Goal: Book appointment/travel/reservation

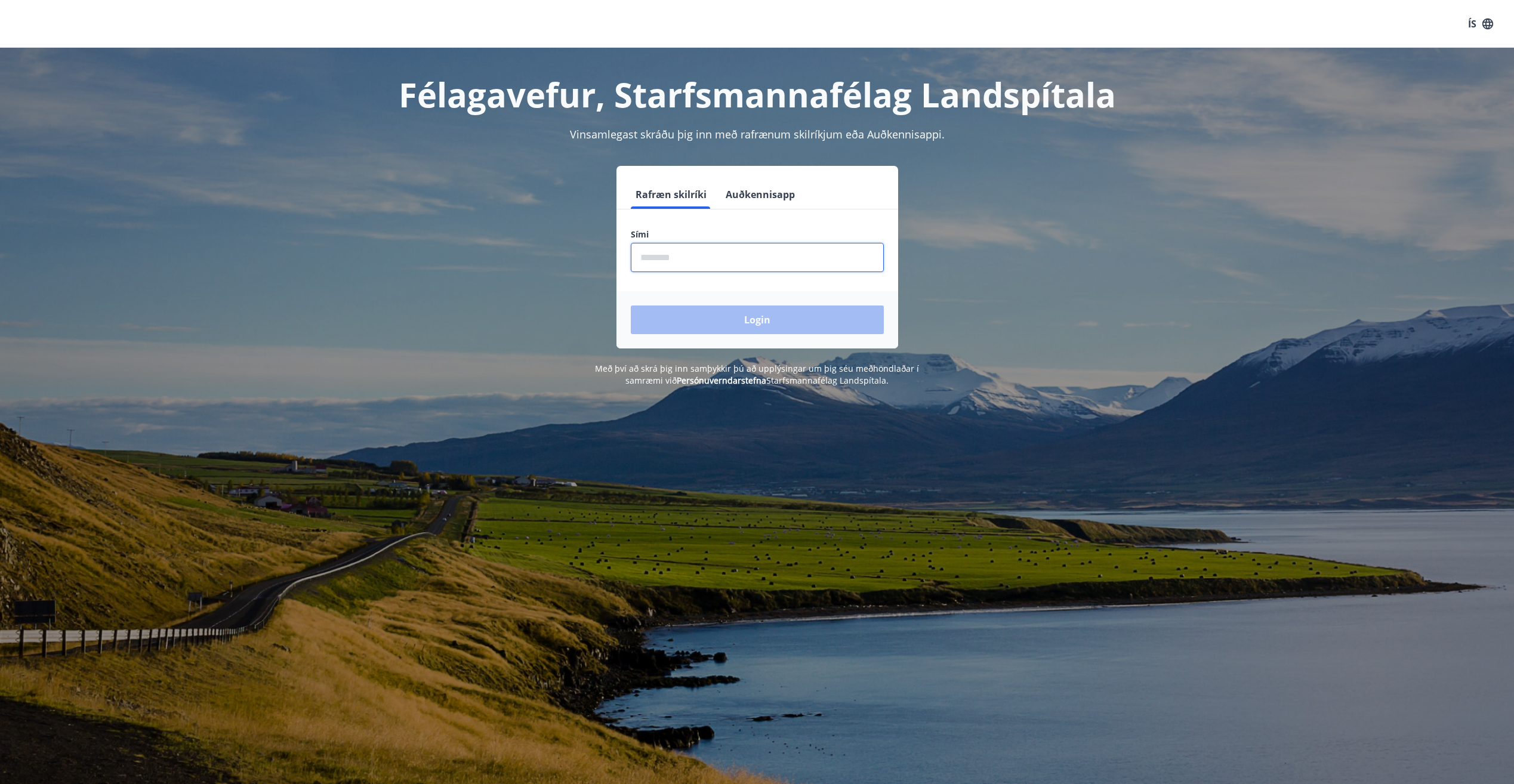
click at [644, 261] on input "phone" at bounding box center [758, 257] width 253 height 29
type input "********"
click at [723, 319] on button "Login" at bounding box center [758, 320] width 253 height 28
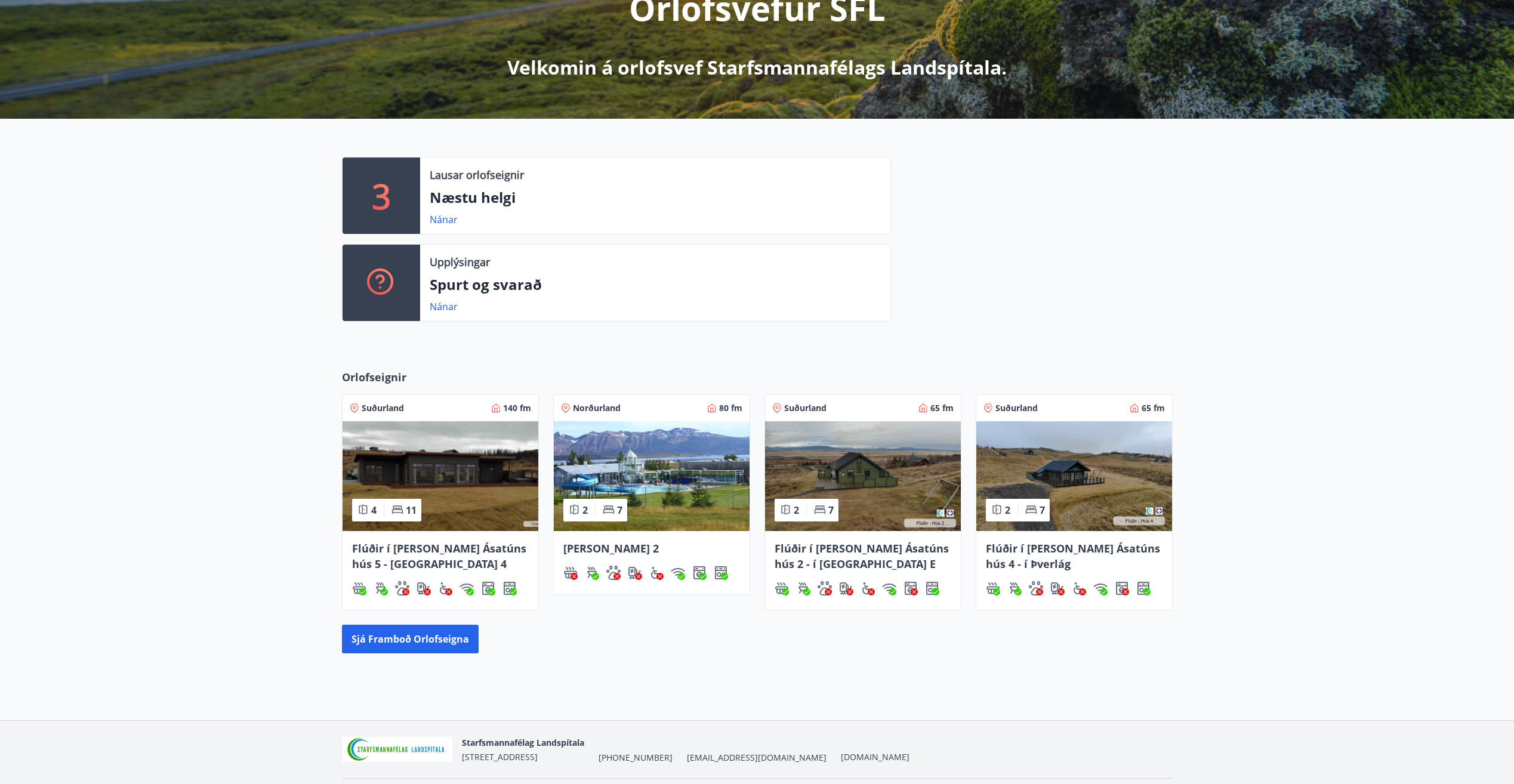
scroll to position [216, 0]
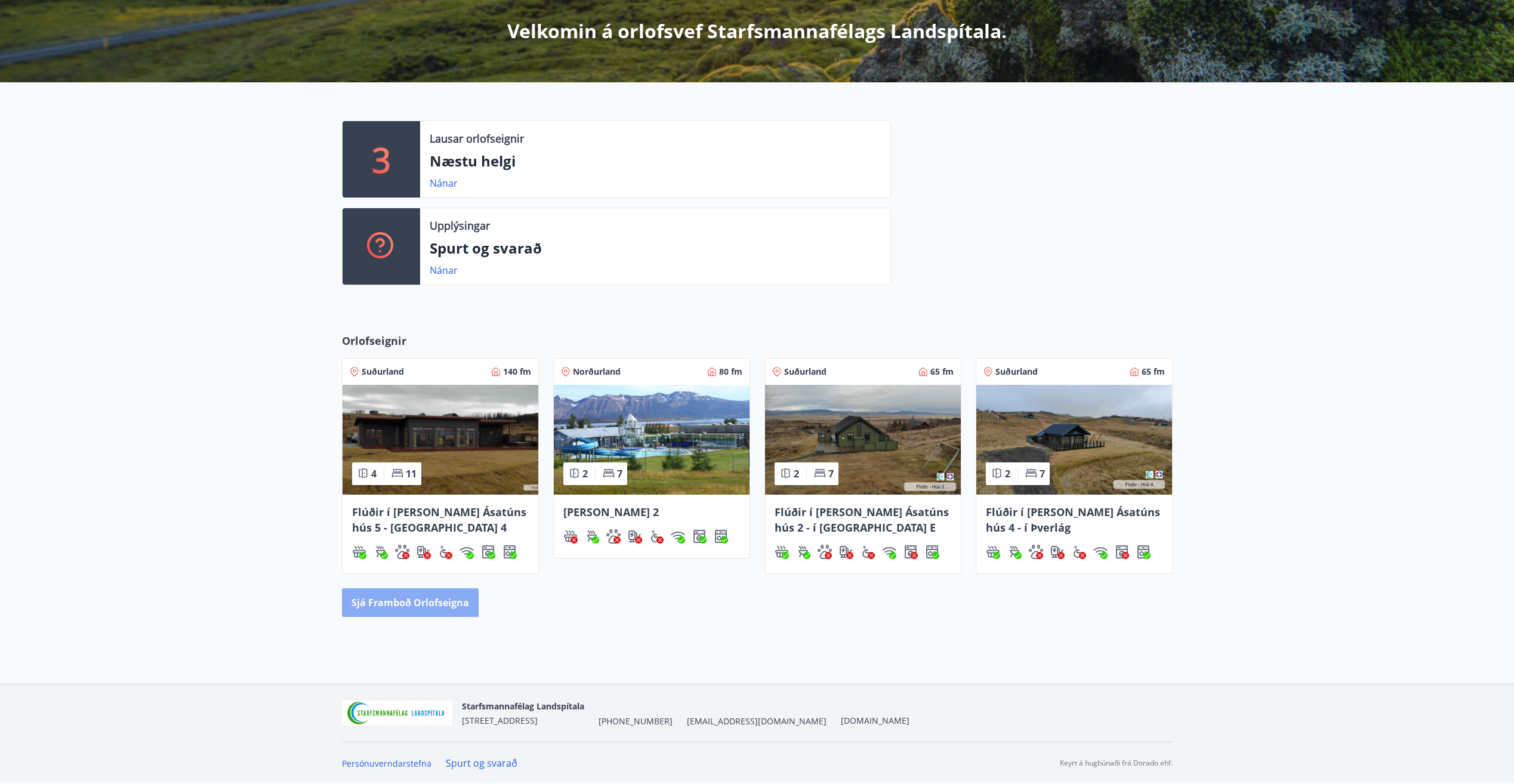
click at [389, 601] on button "Sjá framboð orlofseigna" at bounding box center [411, 602] width 137 height 28
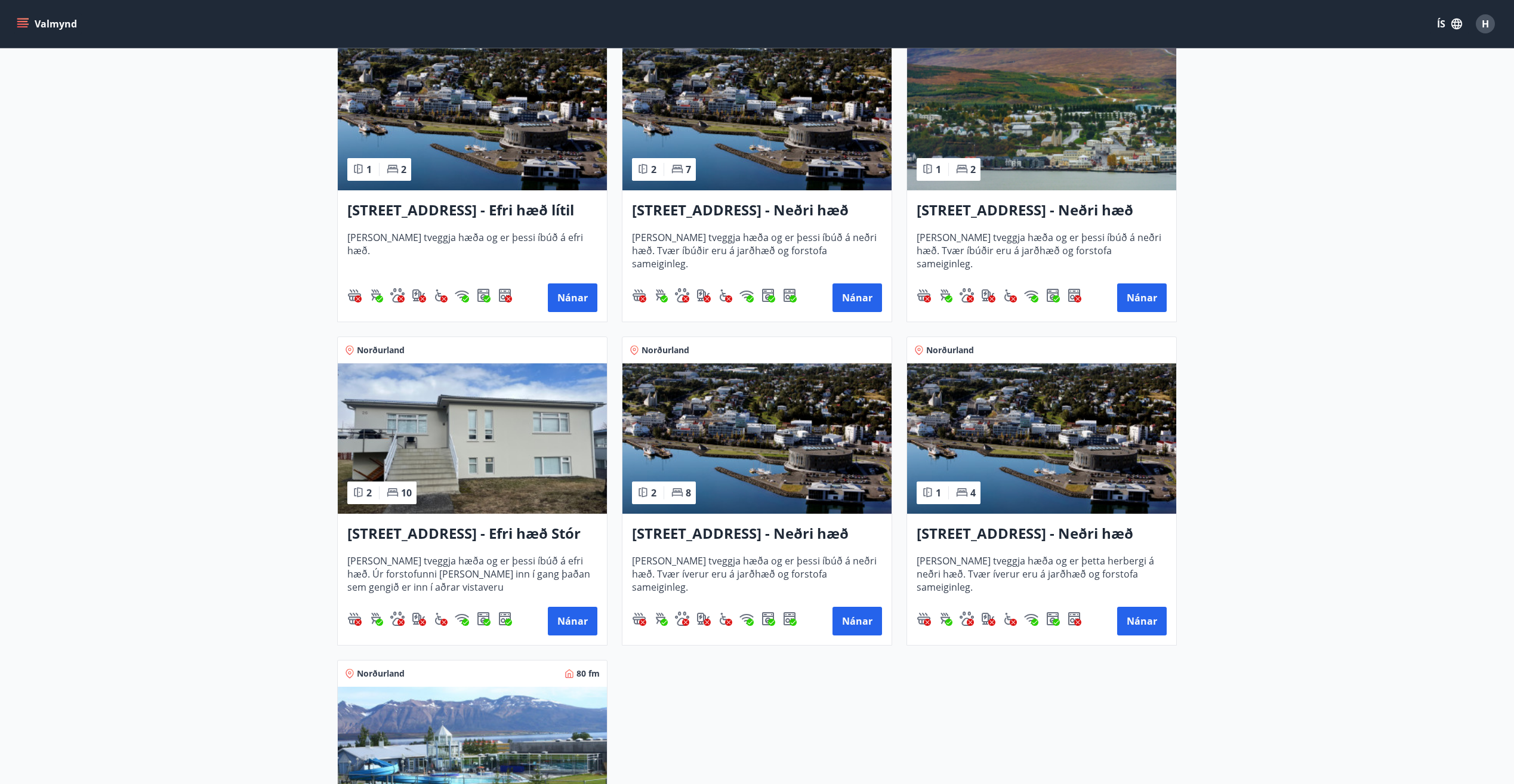
scroll to position [1193, 0]
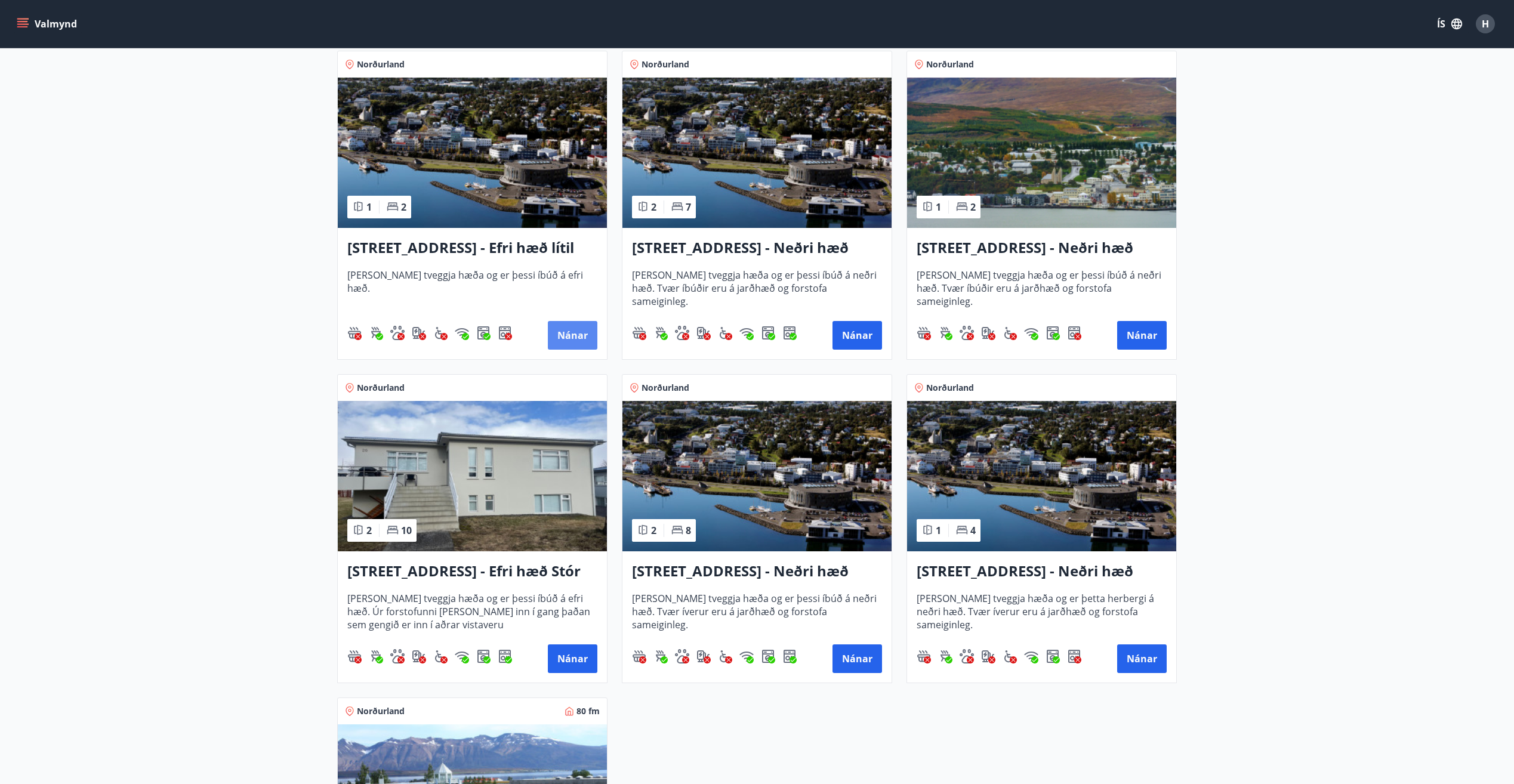
click at [570, 340] on button "Nánar" at bounding box center [573, 335] width 50 height 28
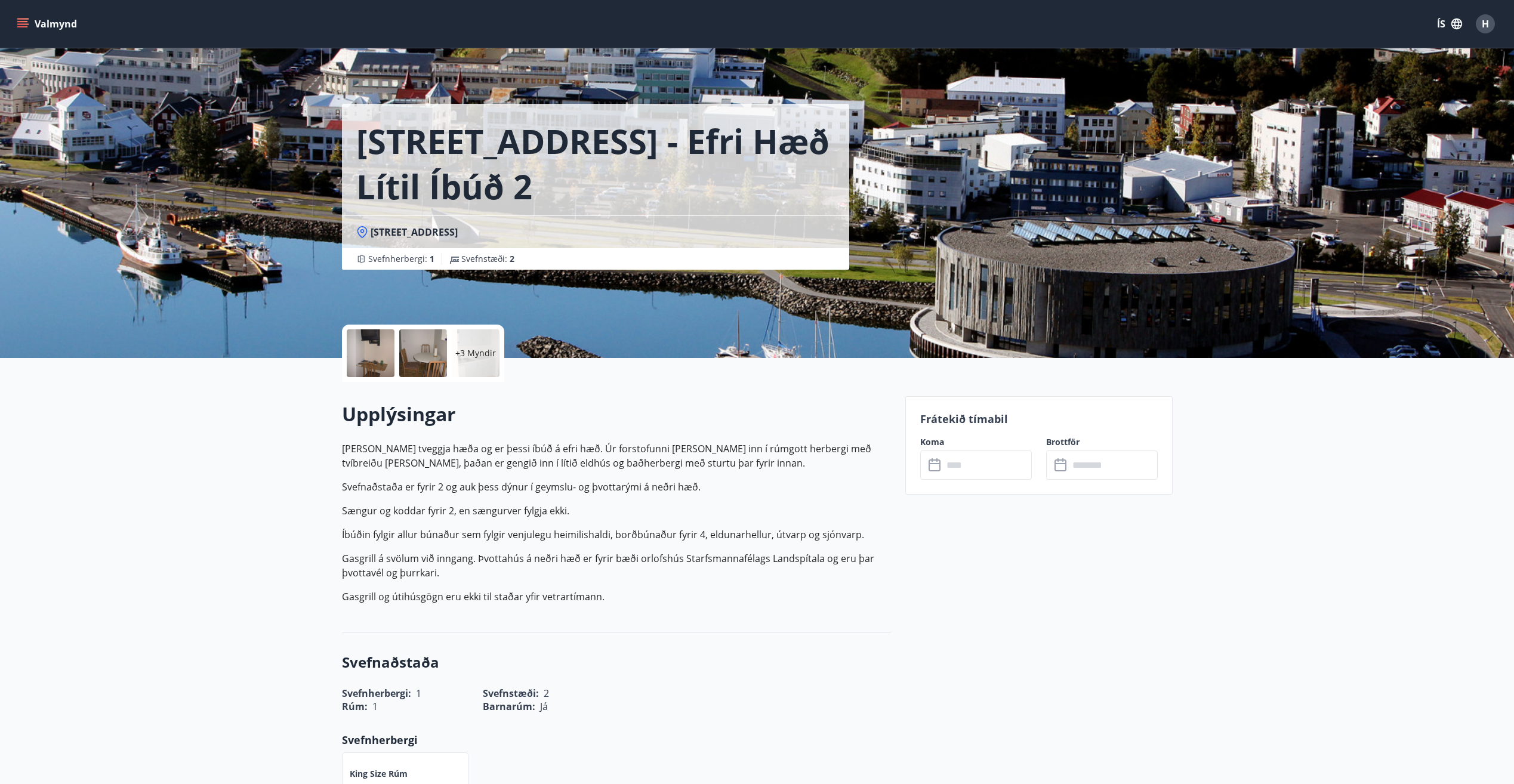
click at [937, 467] on icon at bounding box center [936, 466] width 15 height 15
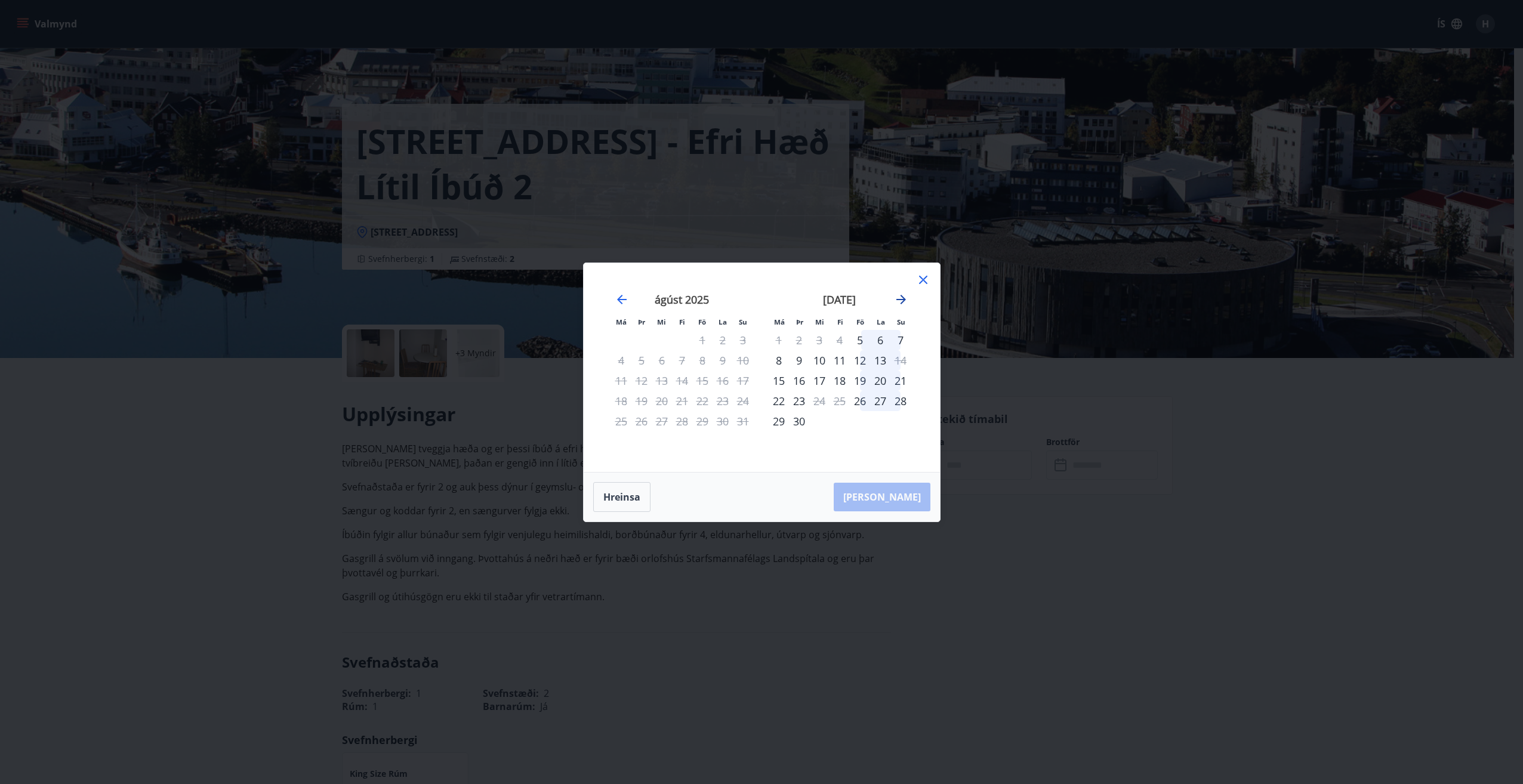
click at [904, 302] on icon "Move forward to switch to the next month." at bounding box center [901, 300] width 15 height 15
click at [801, 384] on div "14" at bounding box center [799, 381] width 21 height 21
click at [802, 379] on div "14" at bounding box center [799, 381] width 21 height 21
click at [859, 358] on div "10" at bounding box center [860, 360] width 21 height 21
click at [879, 359] on div "11" at bounding box center [880, 360] width 21 height 21
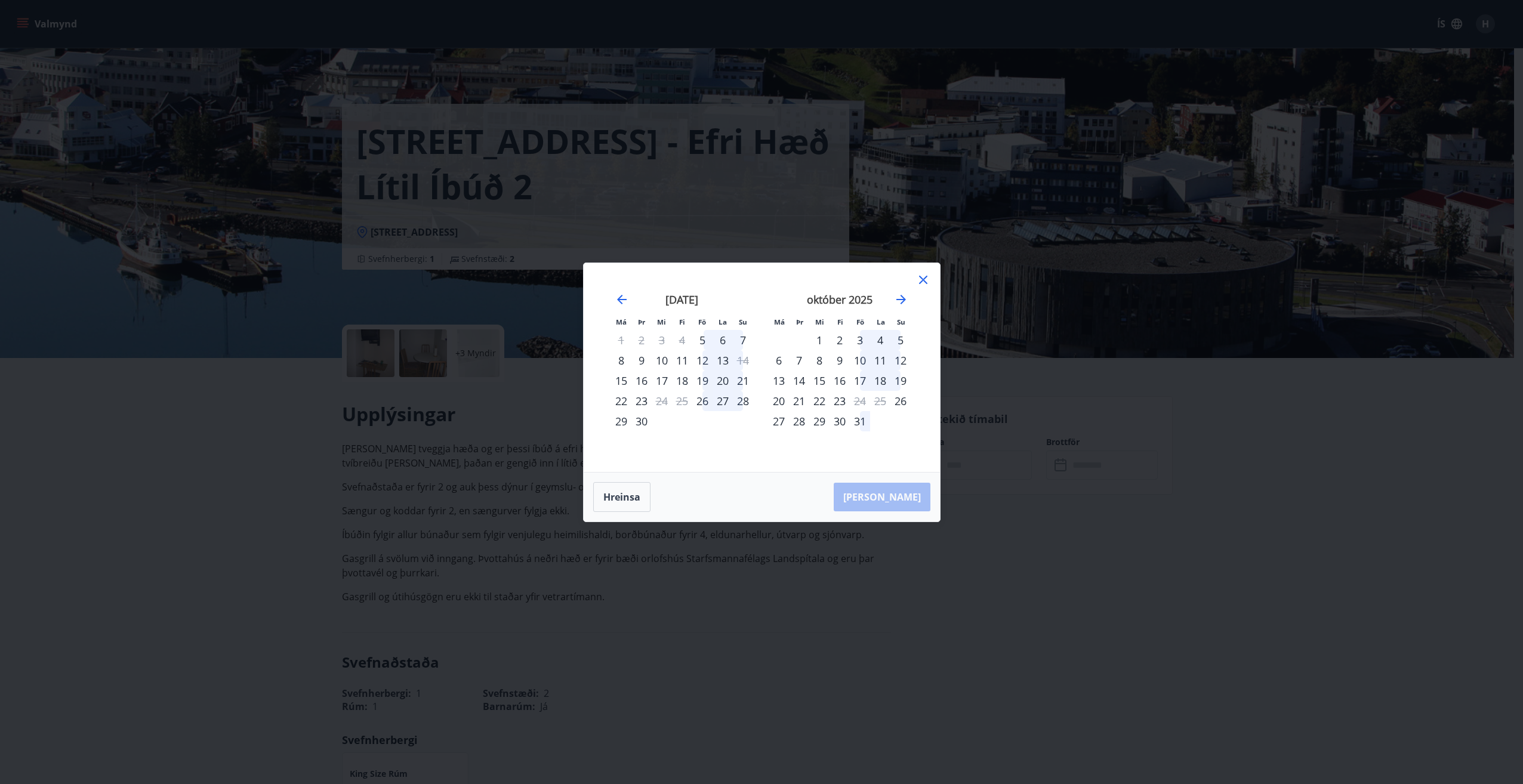
click at [891, 359] on div "12" at bounding box center [900, 360] width 21 height 21
click at [922, 279] on icon at bounding box center [922, 279] width 2 height 2
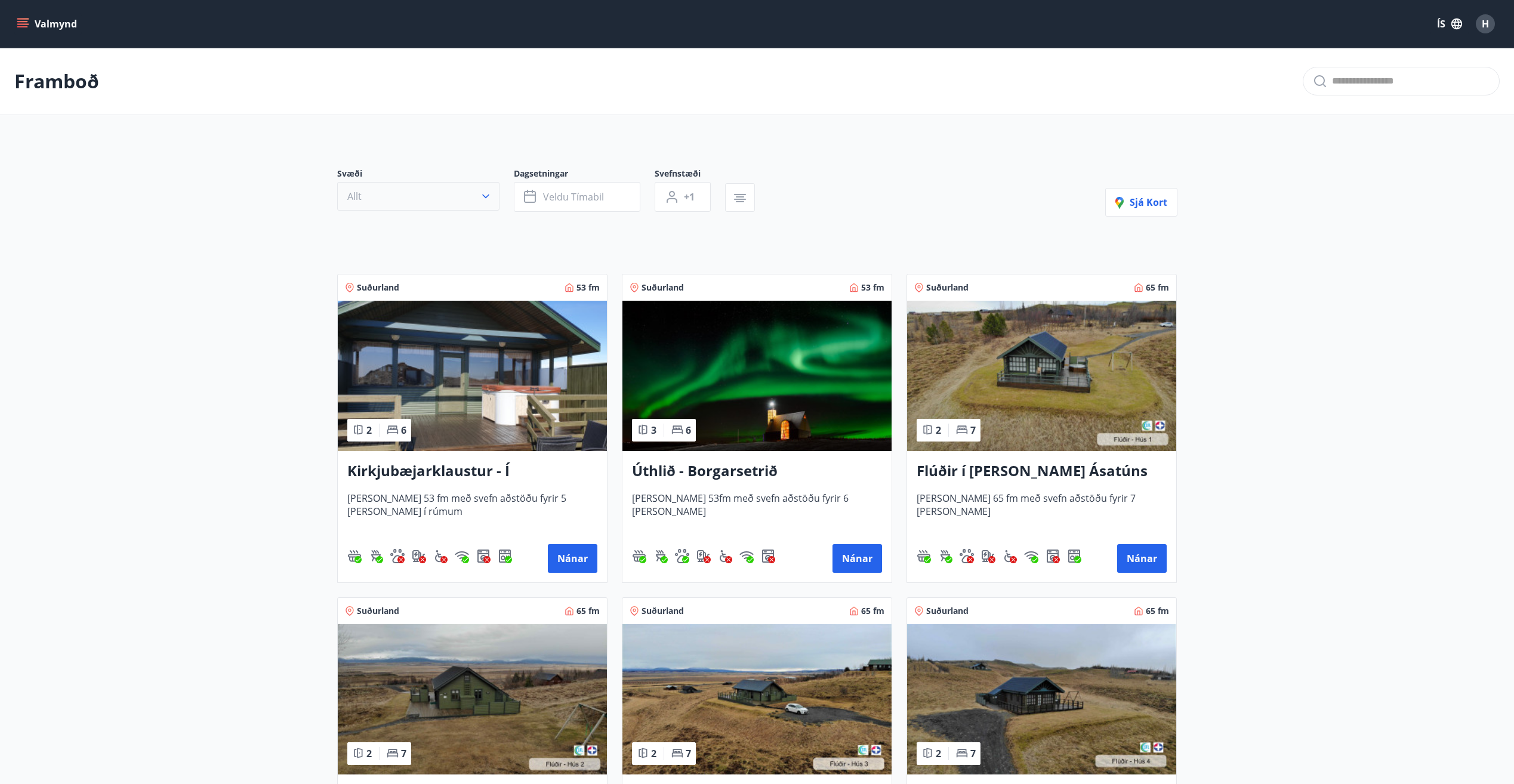
click at [483, 193] on icon "button" at bounding box center [486, 196] width 12 height 12
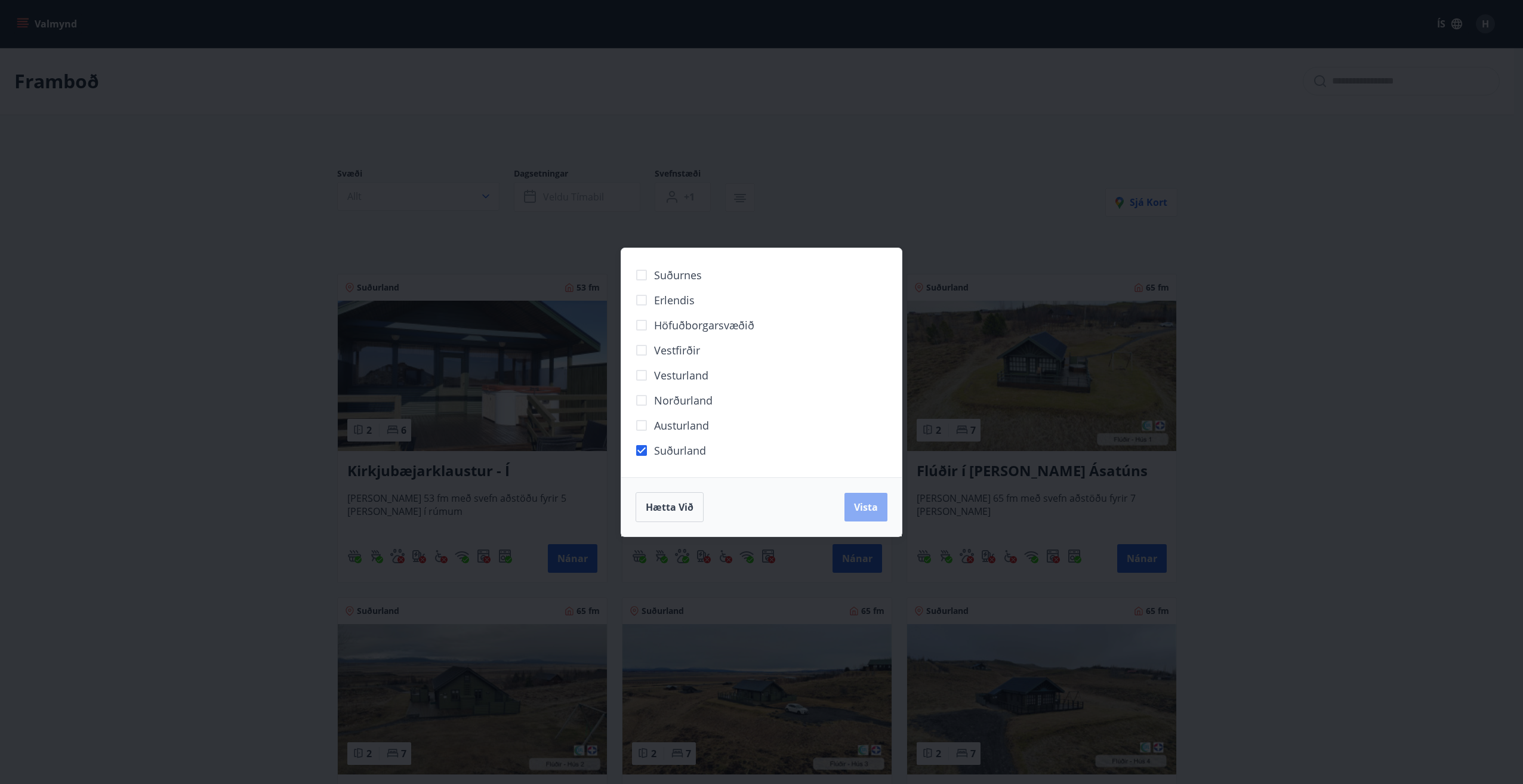
click at [868, 511] on span "Vista" at bounding box center [865, 507] width 24 height 13
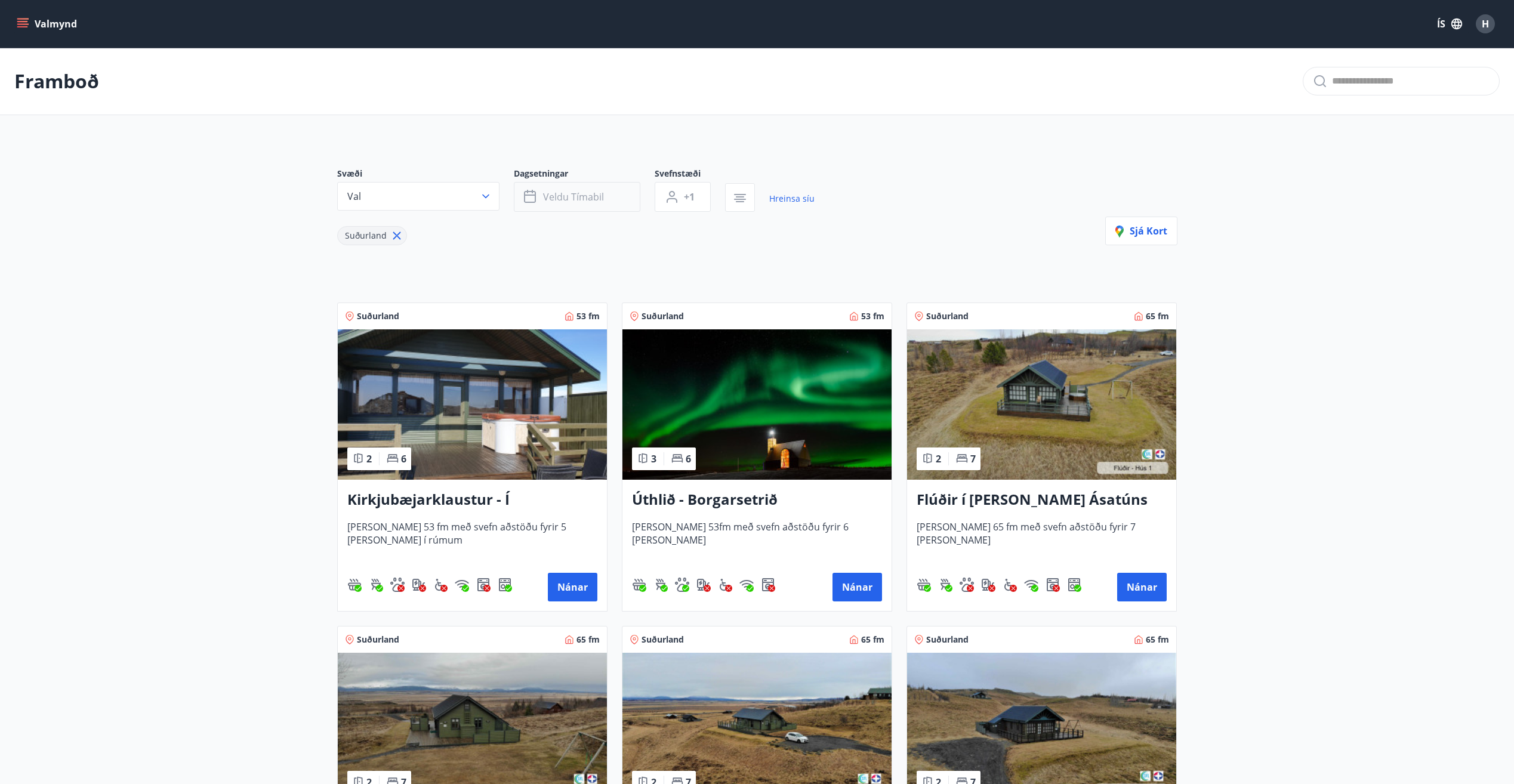
click at [586, 195] on span "Veldu tímabil" at bounding box center [574, 197] width 61 height 13
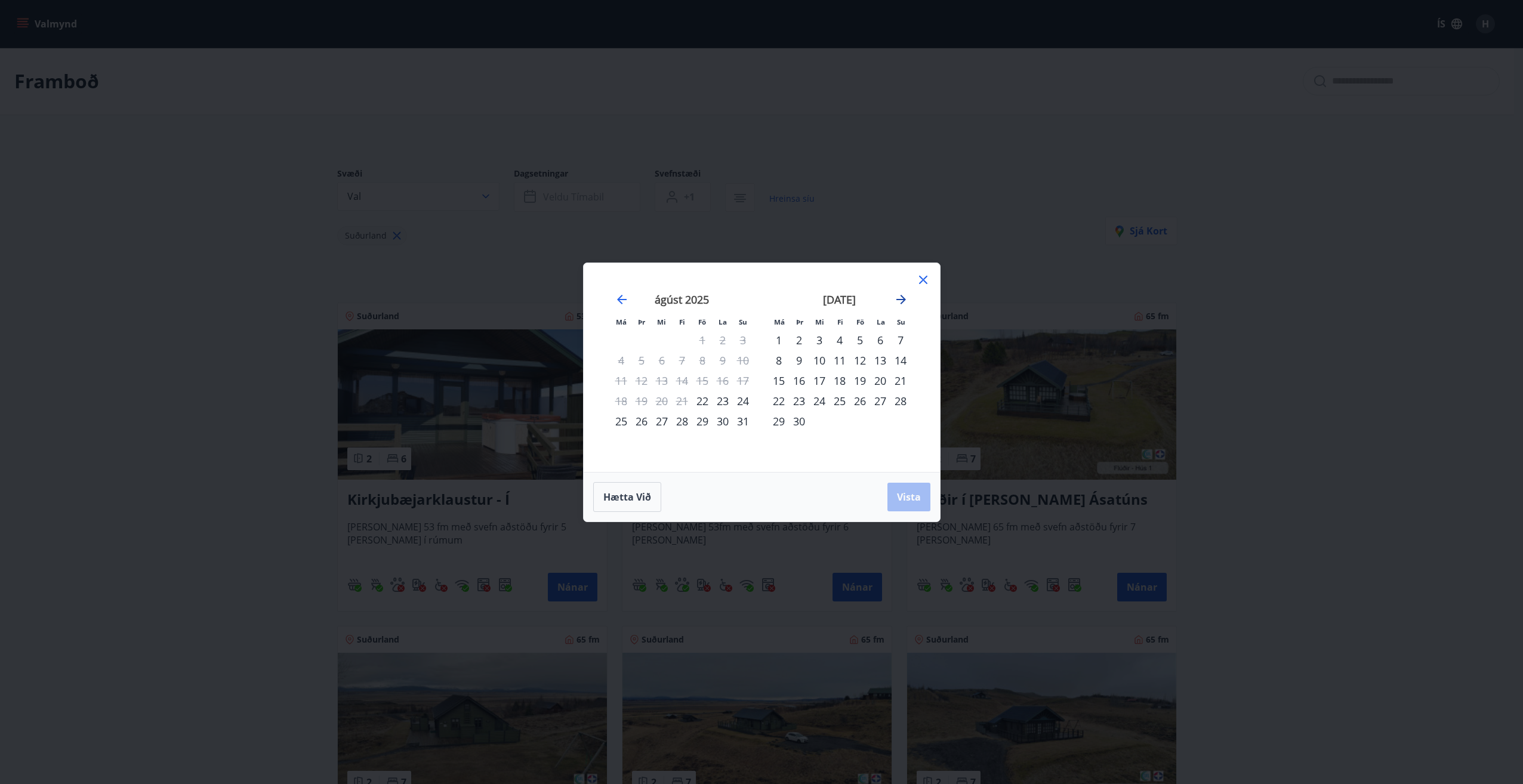
click at [899, 300] on icon "Move forward to switch to the next month." at bounding box center [901, 300] width 15 height 15
click at [818, 341] on div "1" at bounding box center [819, 340] width 21 height 21
click at [857, 417] on div "31" at bounding box center [860, 421] width 21 height 21
click at [907, 501] on span "Vista" at bounding box center [908, 497] width 24 height 13
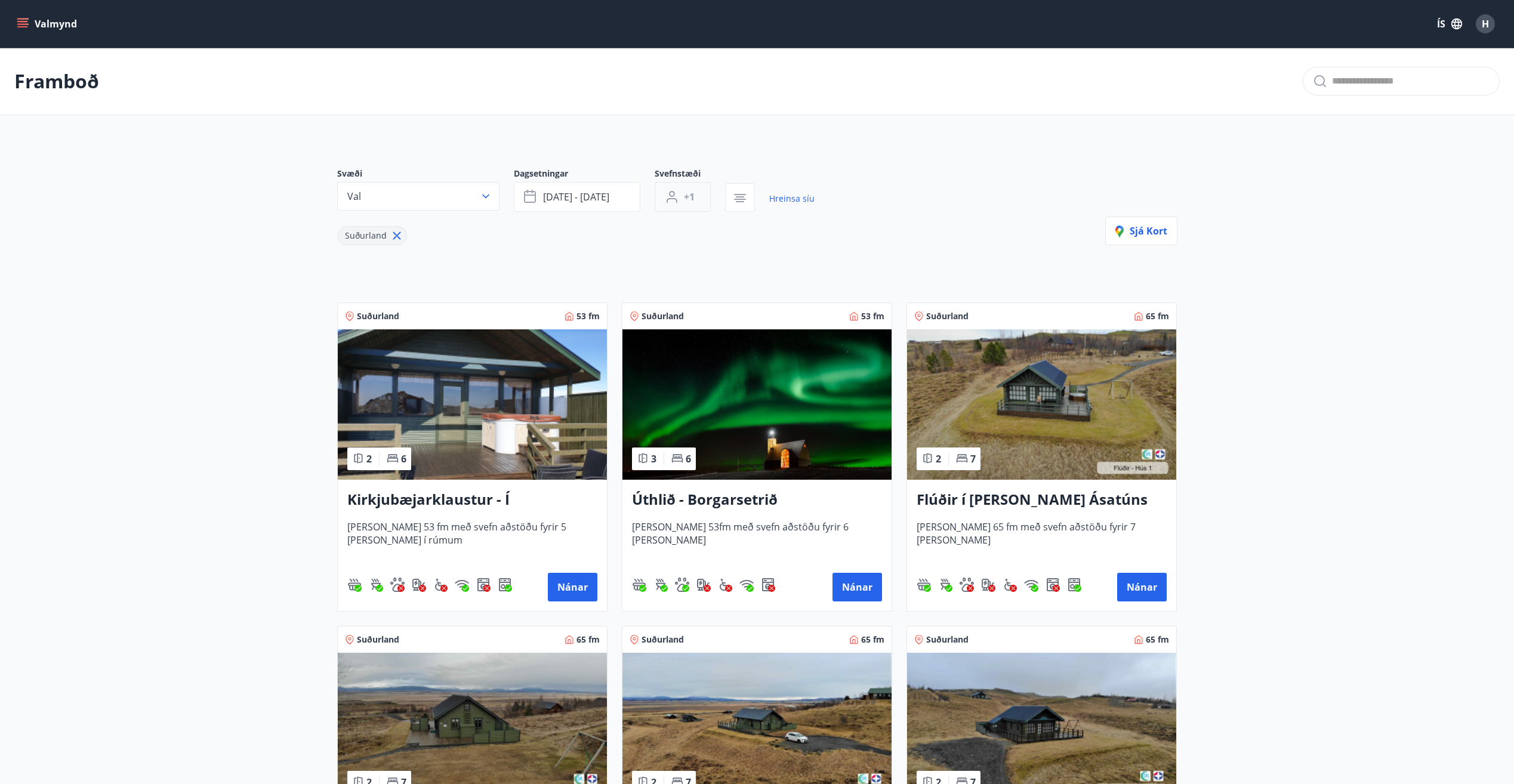
click at [690, 200] on span "+1" at bounding box center [689, 197] width 11 height 13
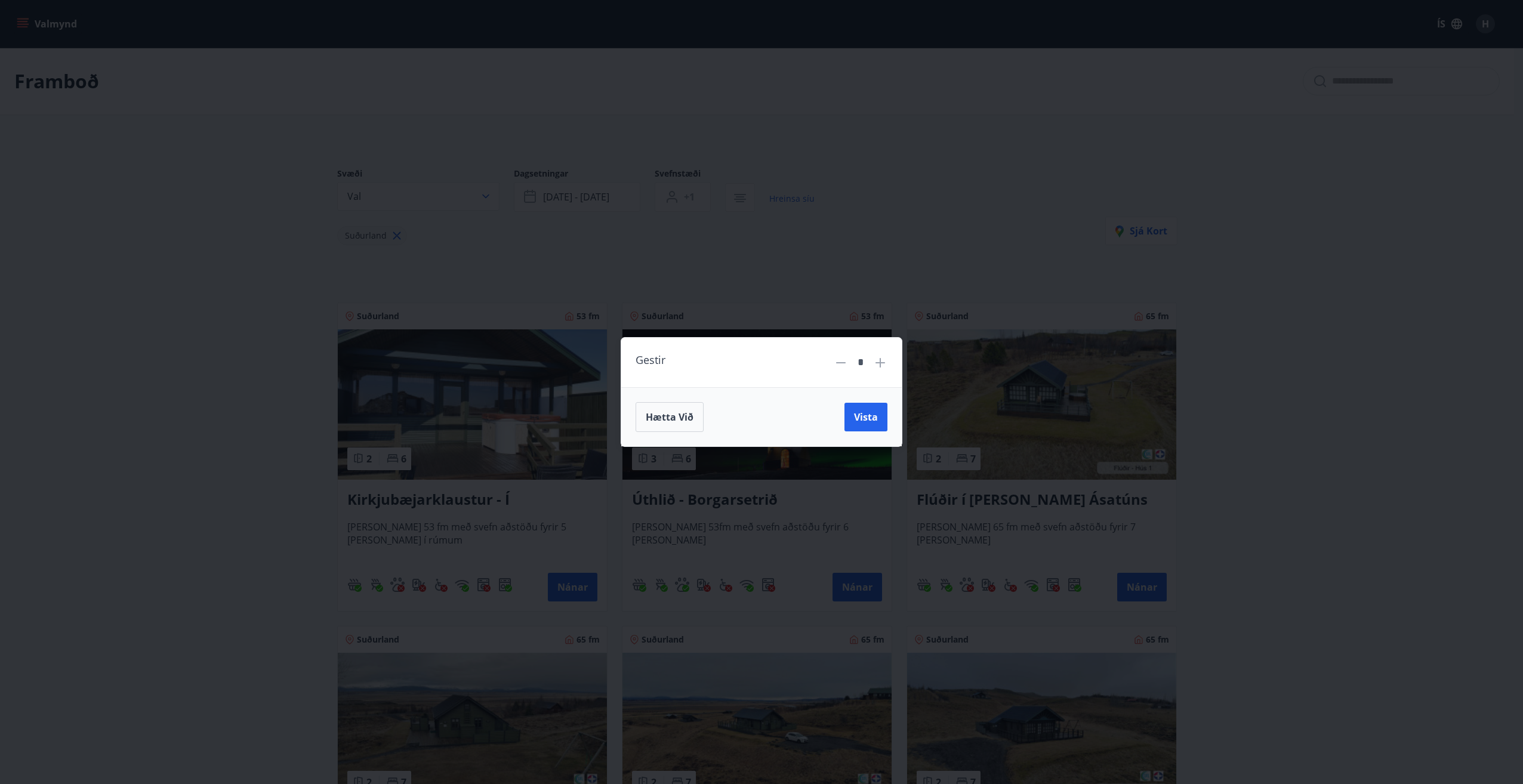
click at [877, 366] on icon at bounding box center [880, 363] width 15 height 15
type input "*"
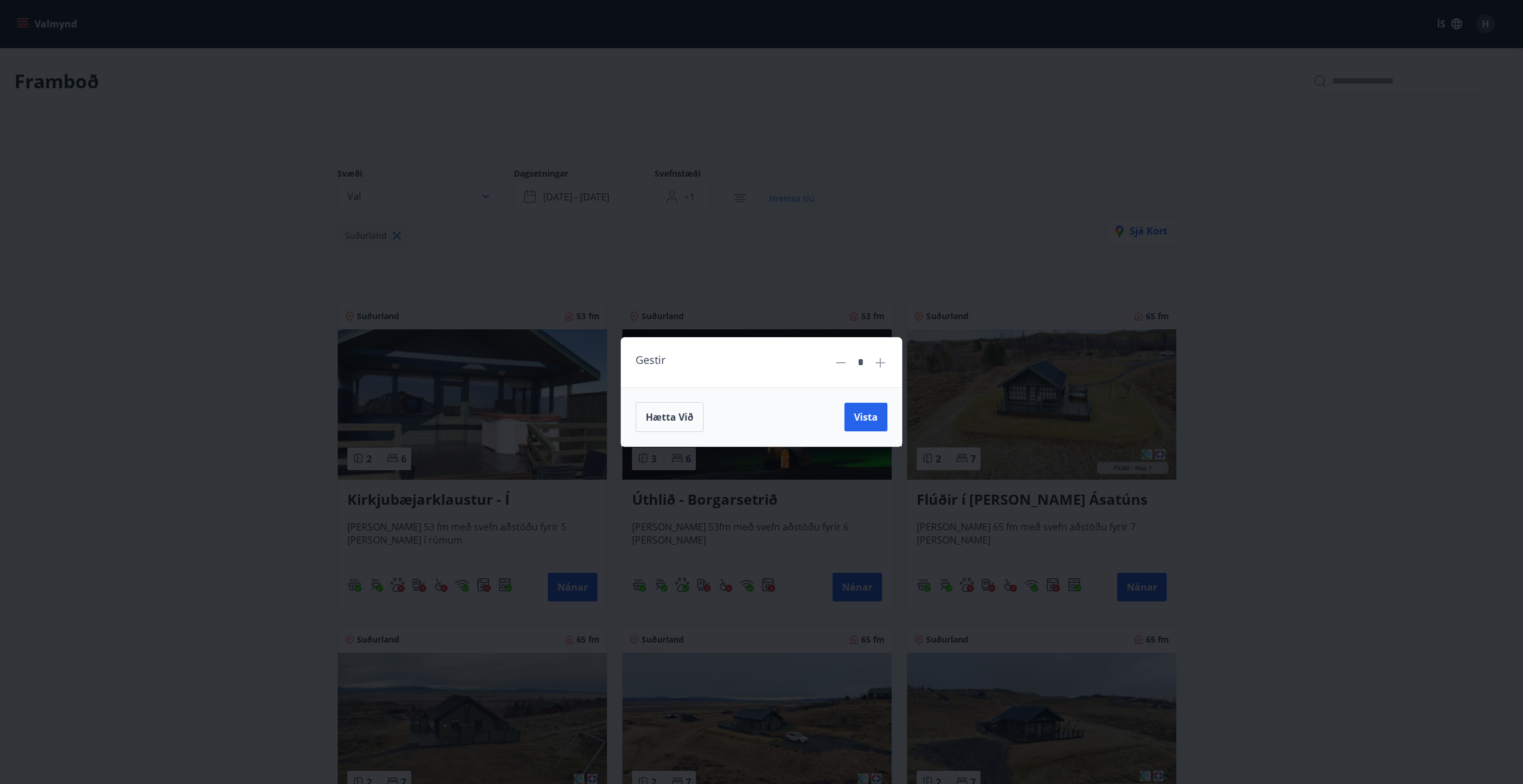
drag, startPoint x: 859, startPoint y: 412, endPoint x: 818, endPoint y: 407, distance: 41.3
click at [859, 412] on span "Vista" at bounding box center [865, 417] width 24 height 13
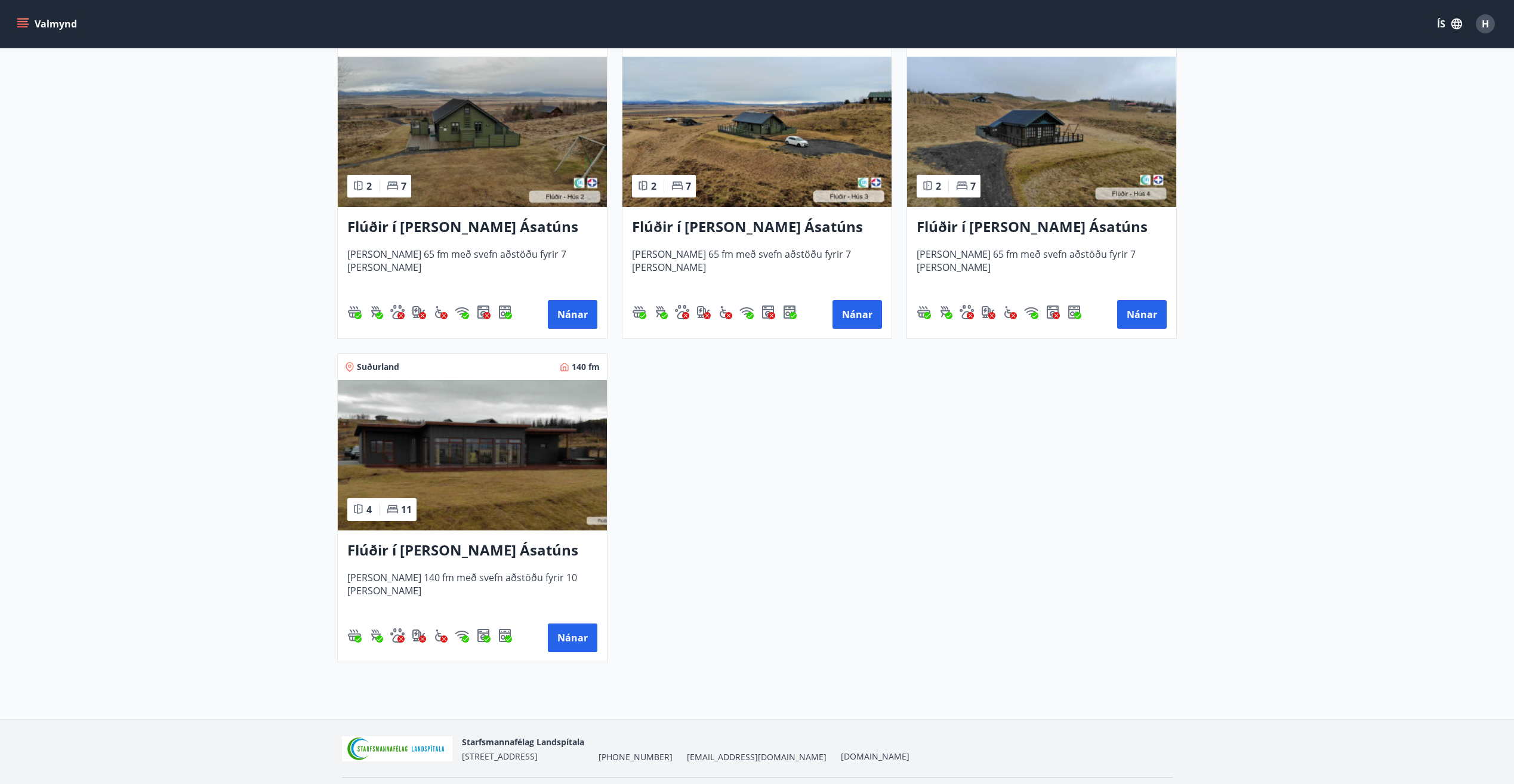
scroll to position [596, 0]
click at [564, 636] on button "Nánar" at bounding box center [573, 637] width 50 height 28
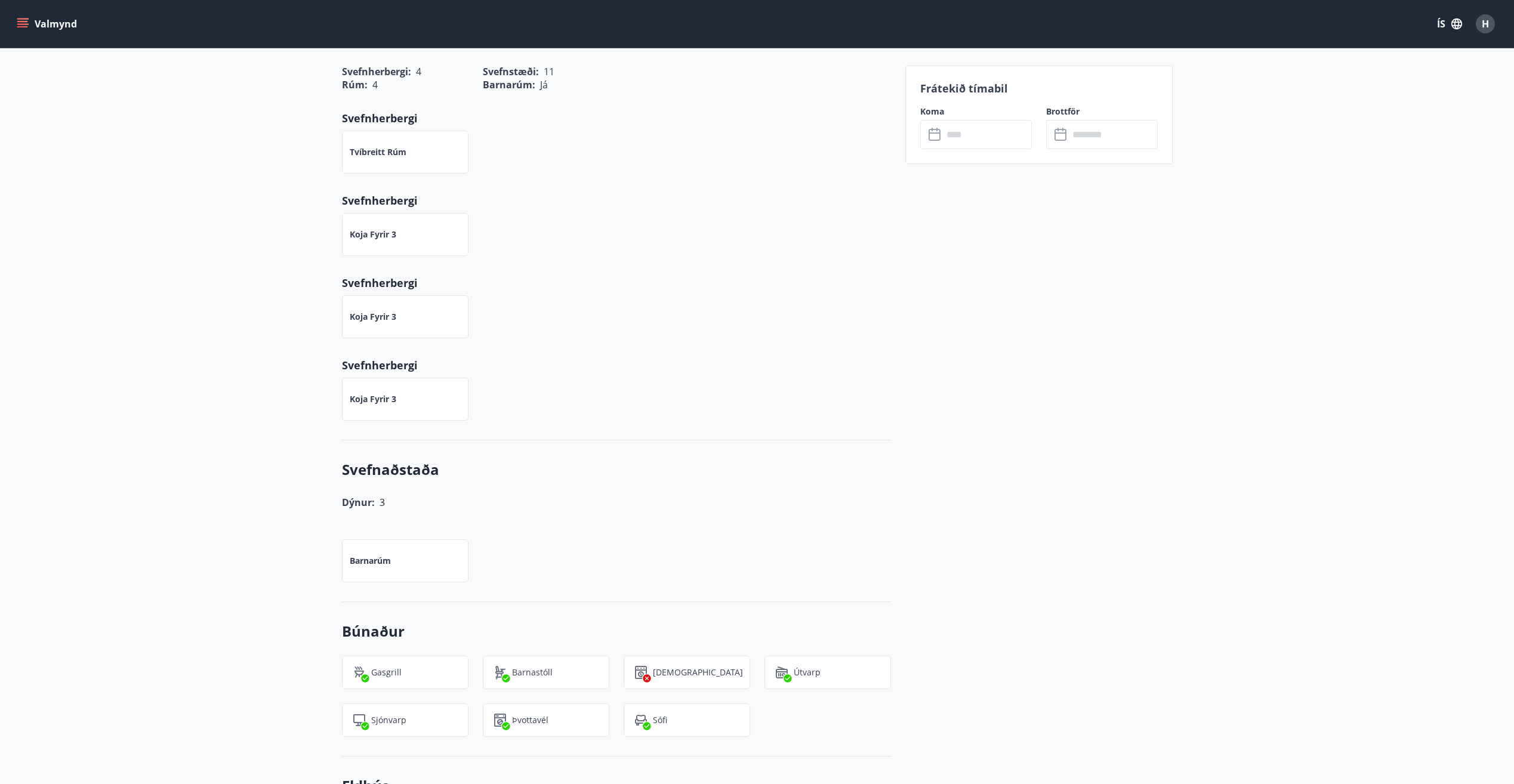
scroll to position [477, 0]
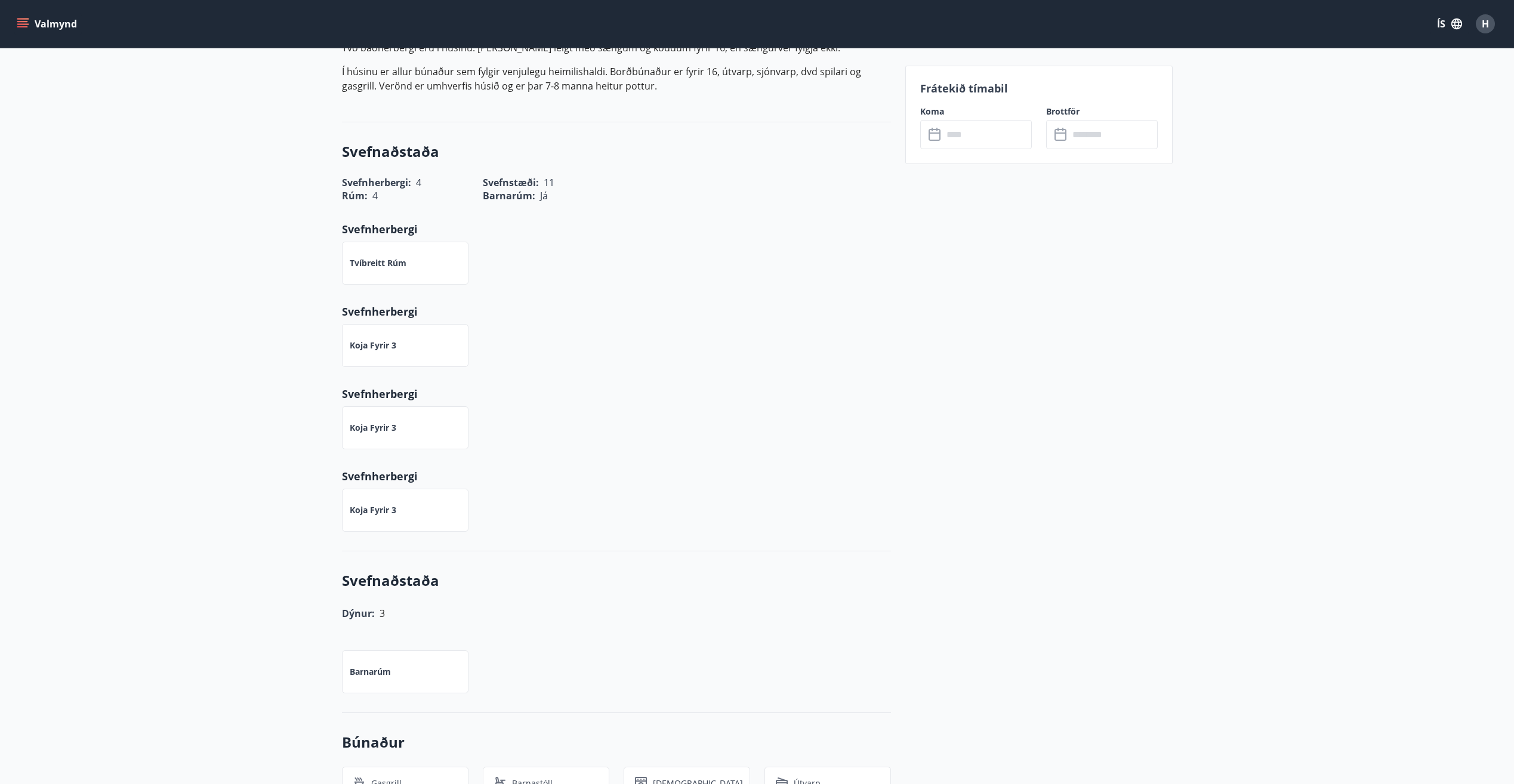
click at [931, 134] on icon at bounding box center [936, 135] width 15 height 15
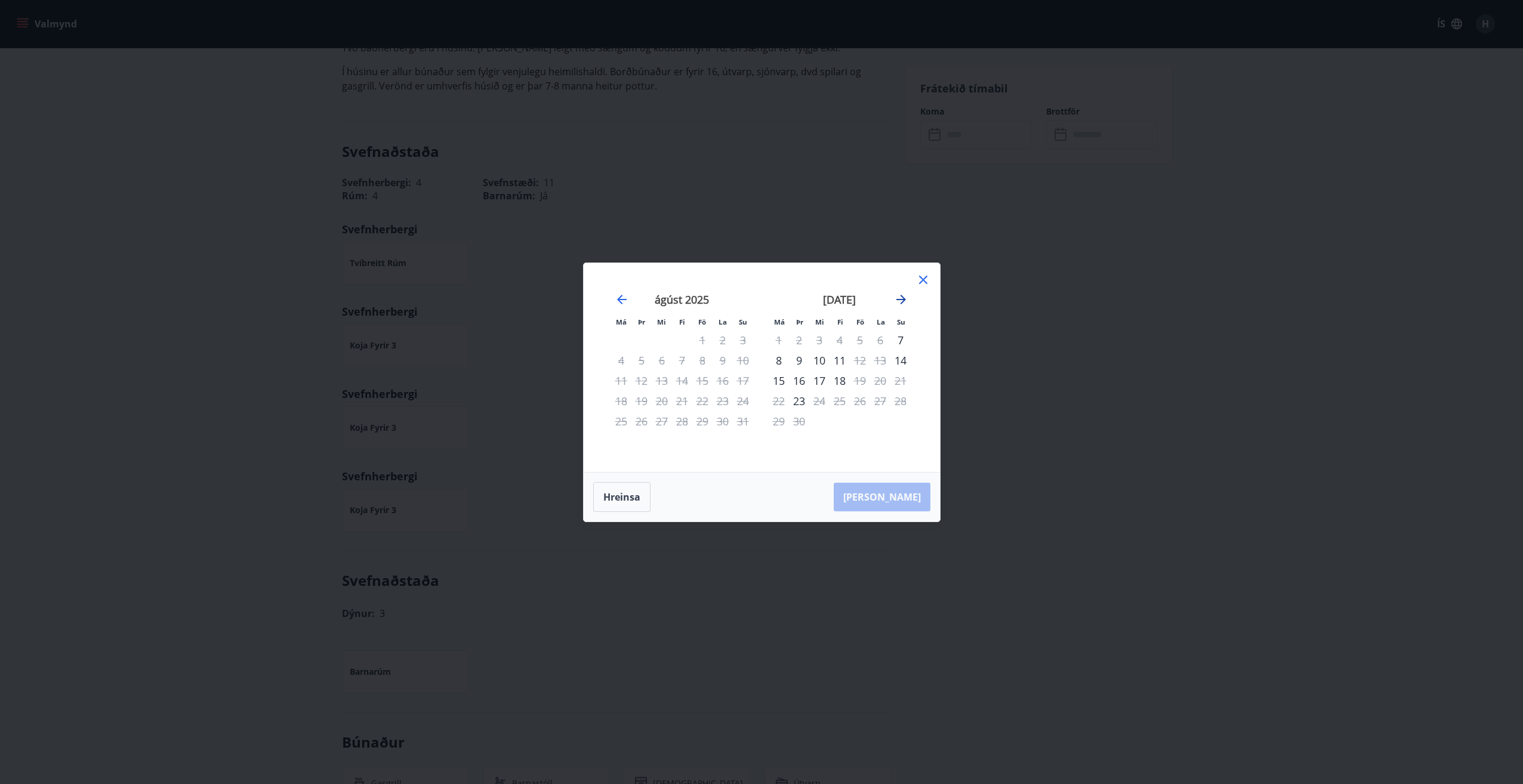
click at [900, 301] on icon "Move forward to switch to the next month." at bounding box center [901, 300] width 15 height 15
click at [776, 419] on div "24" at bounding box center [779, 421] width 21 height 21
click at [796, 420] on div "25" at bounding box center [799, 421] width 21 height 21
click at [801, 392] on div "18" at bounding box center [799, 401] width 21 height 21
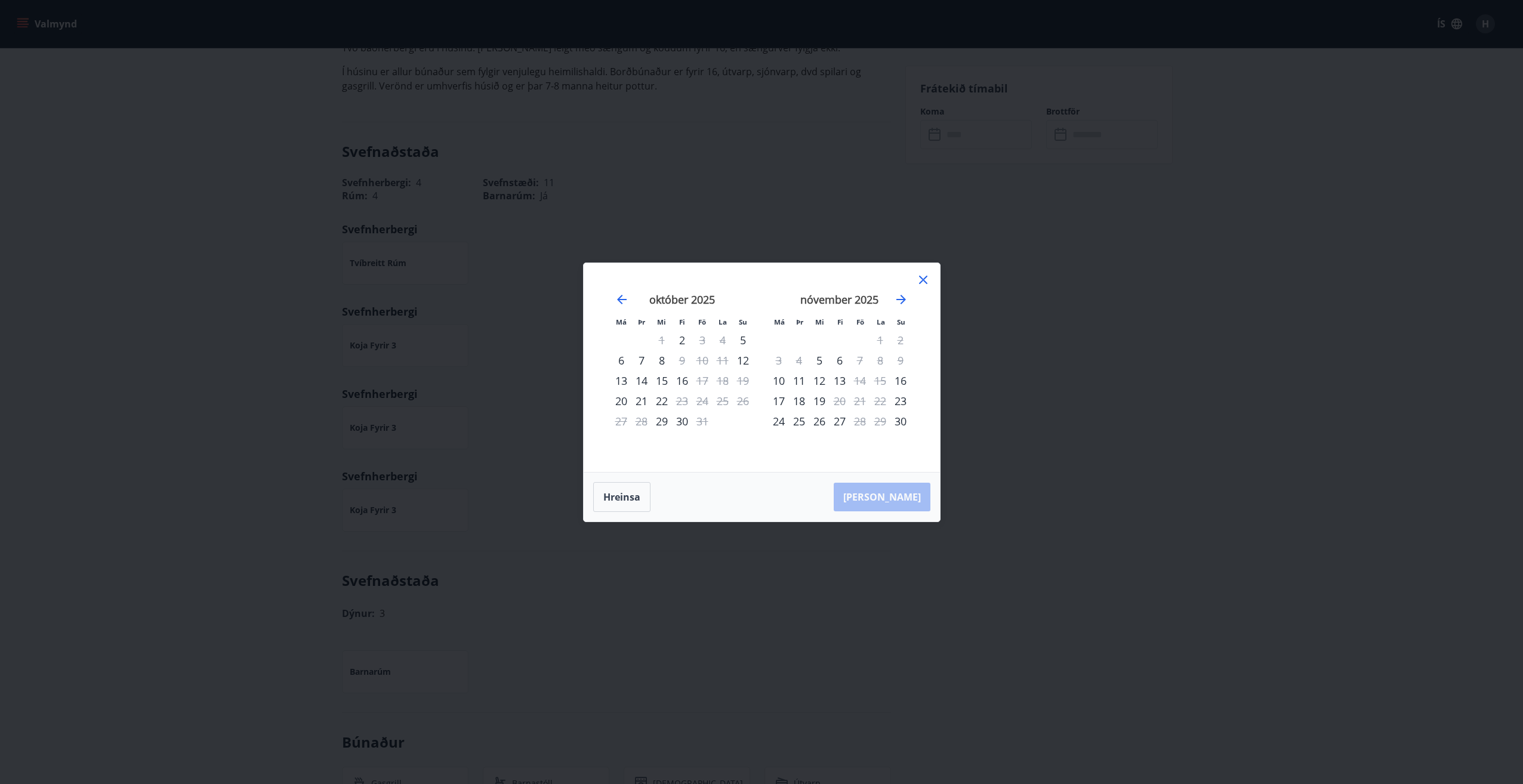
click at [801, 377] on div "11" at bounding box center [799, 381] width 21 height 21
click at [623, 502] on button "Hreinsa" at bounding box center [621, 496] width 58 height 30
click at [777, 363] on div "8" at bounding box center [779, 360] width 21 height 21
click at [859, 358] on div "12" at bounding box center [860, 360] width 21 height 21
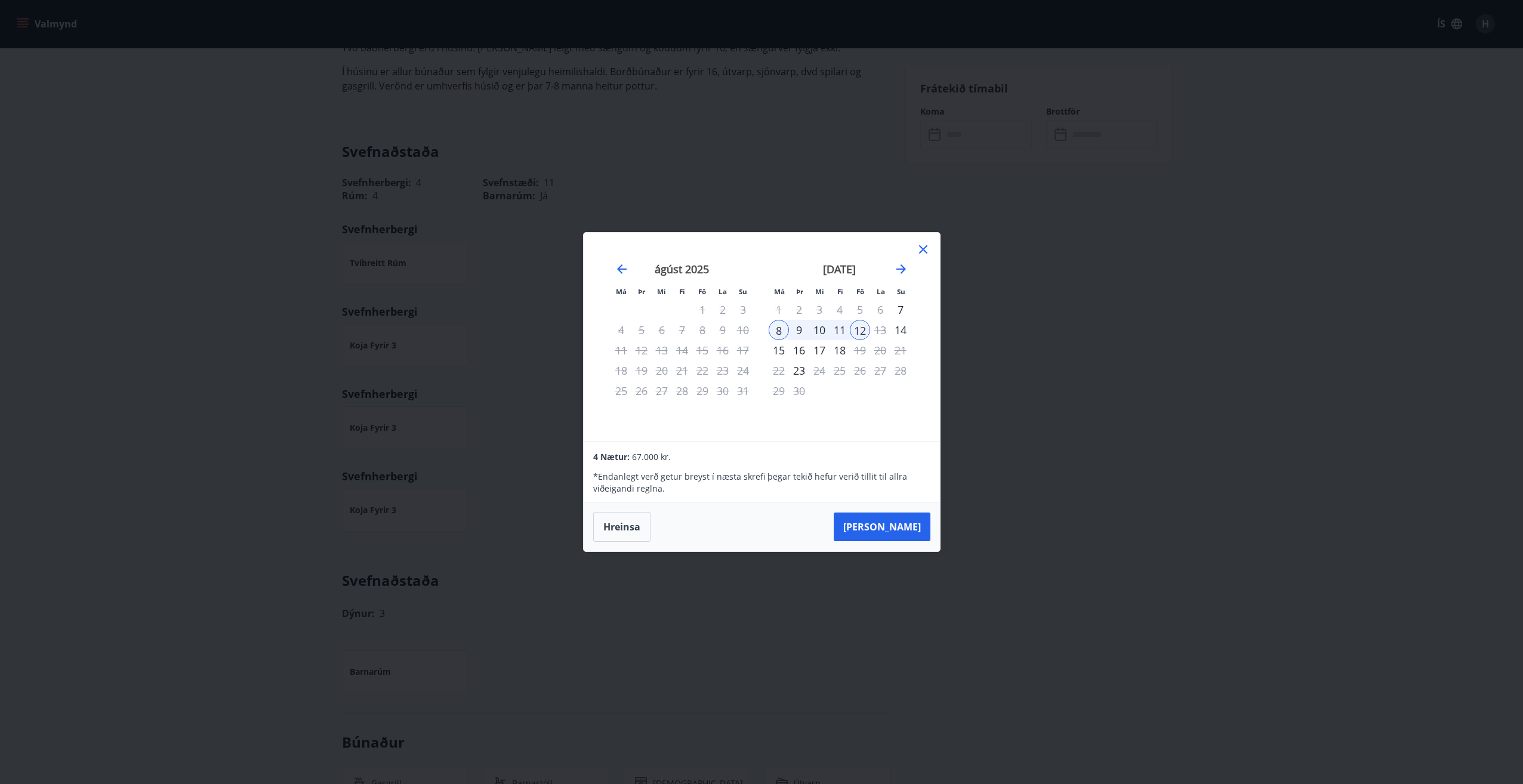
click at [922, 247] on icon at bounding box center [923, 249] width 15 height 15
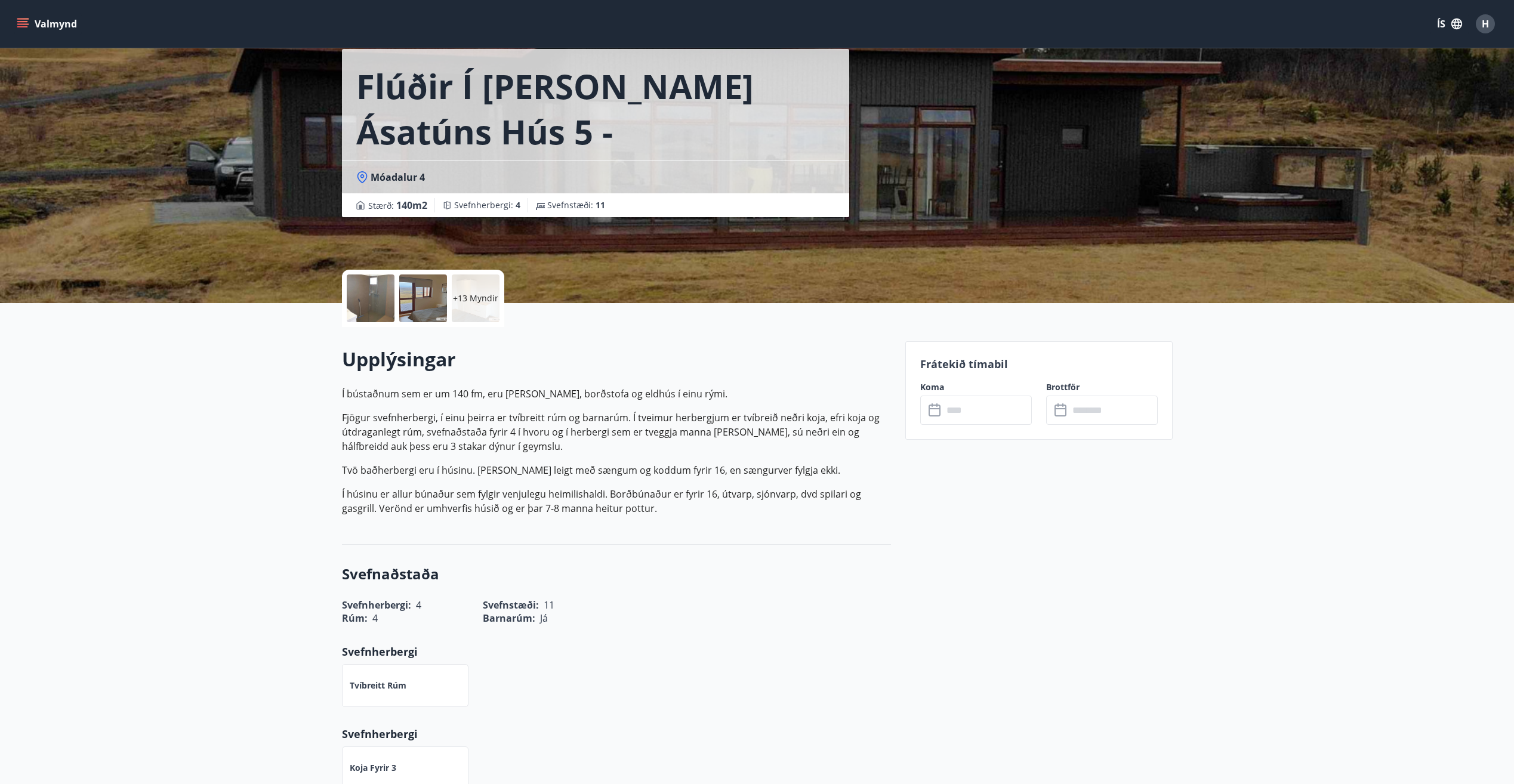
scroll to position [0, 0]
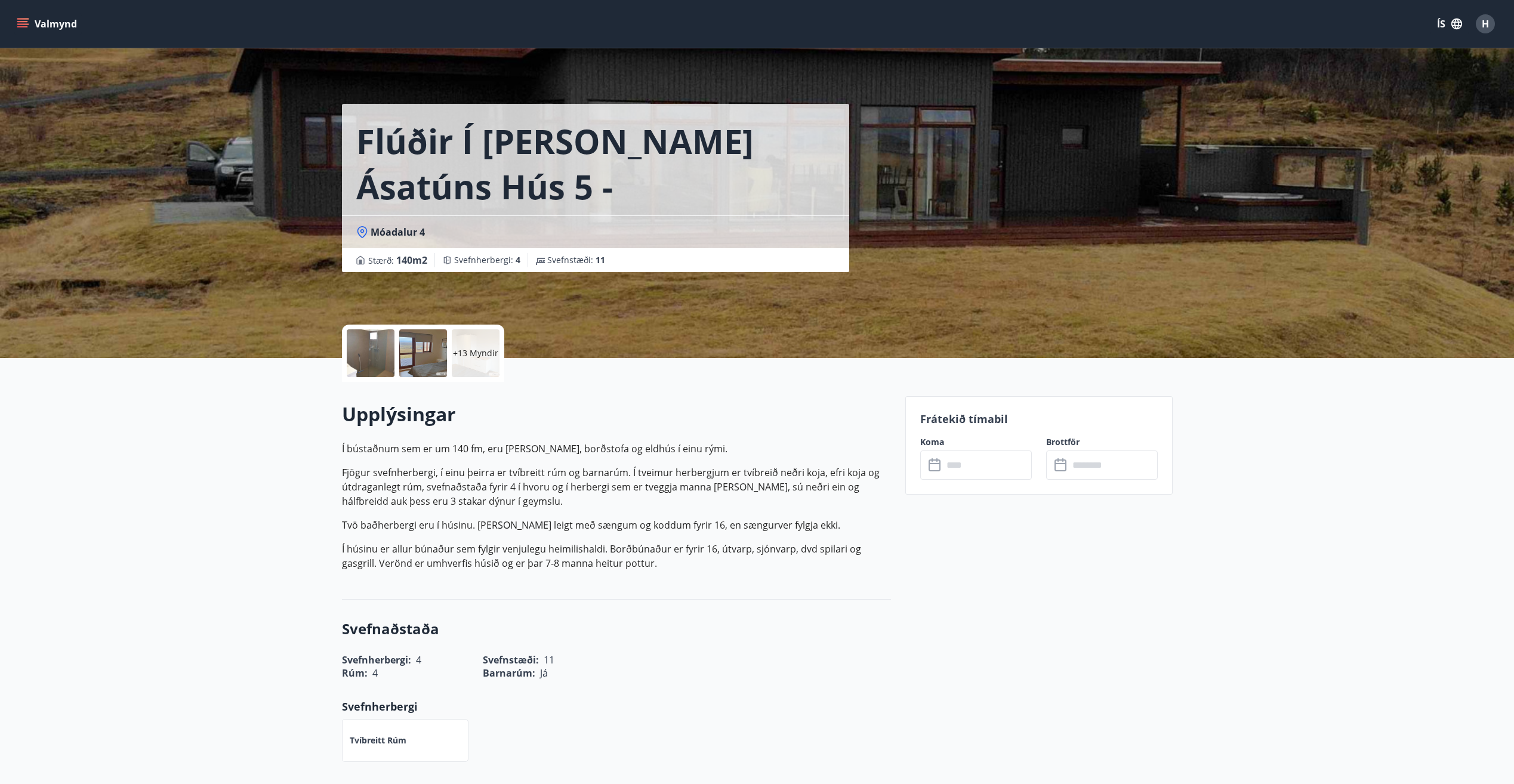
click at [22, 18] on icon "menu" at bounding box center [23, 24] width 12 height 12
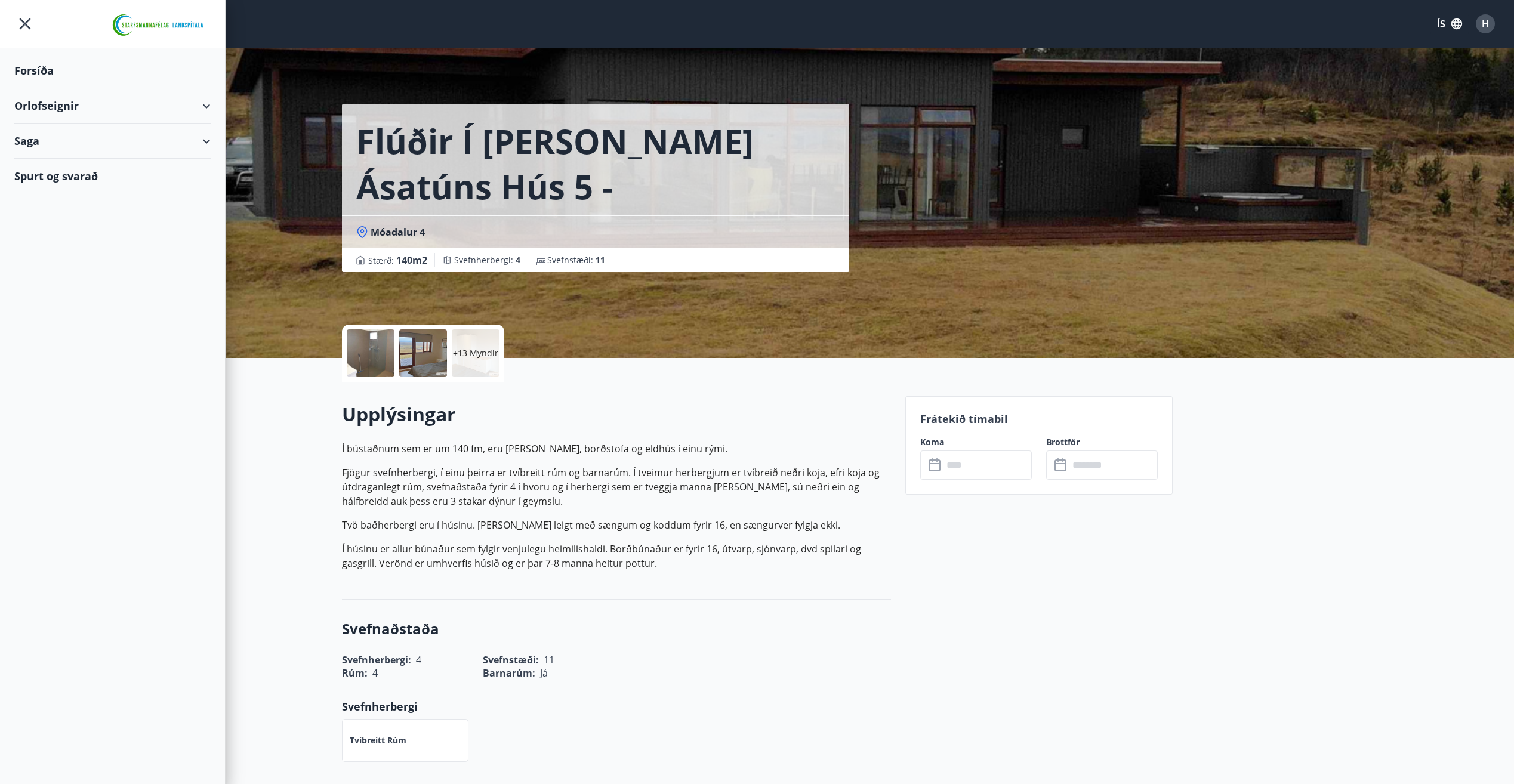
click at [32, 72] on div "Forsíða" at bounding box center [113, 71] width 196 height 35
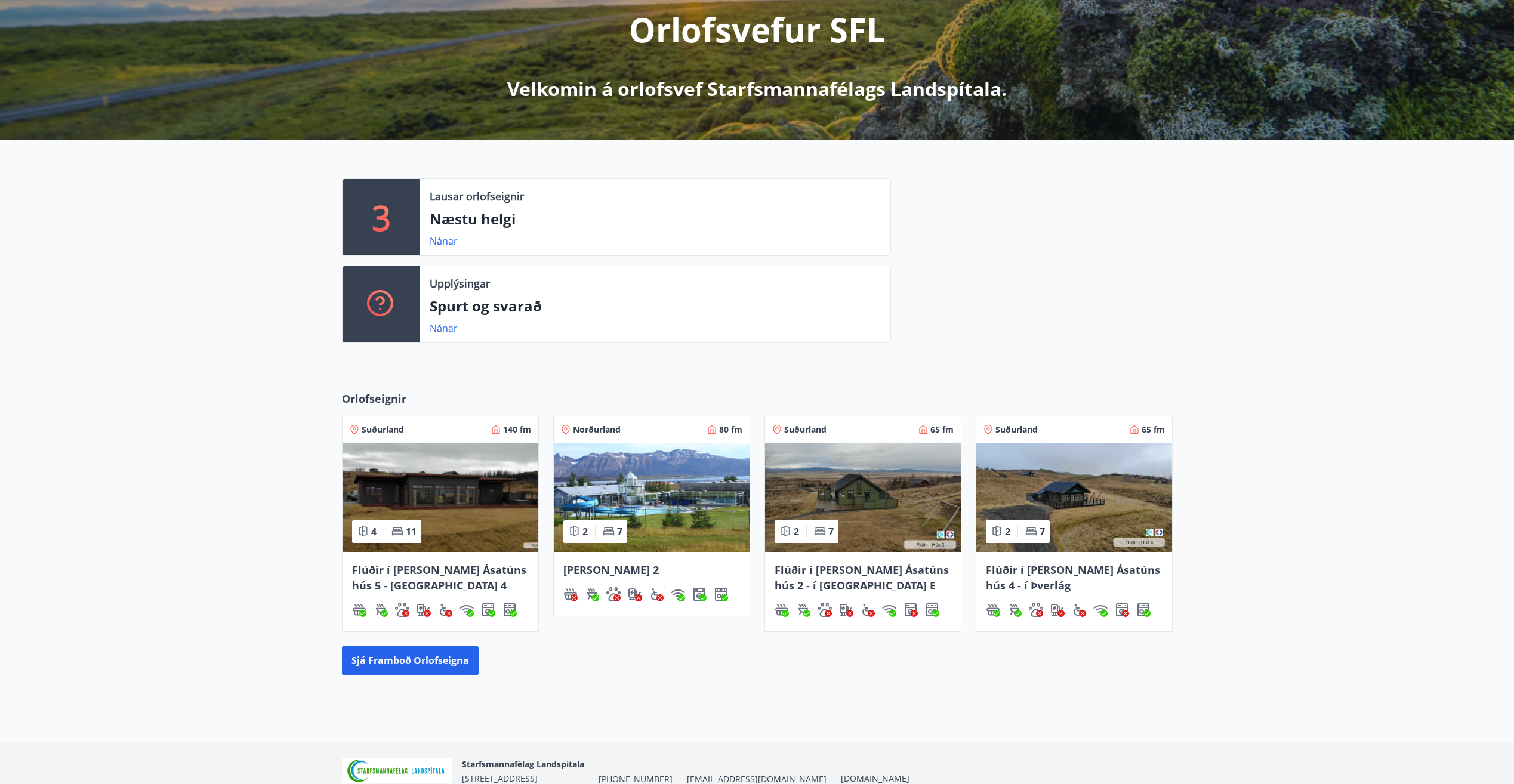
scroll to position [216, 0]
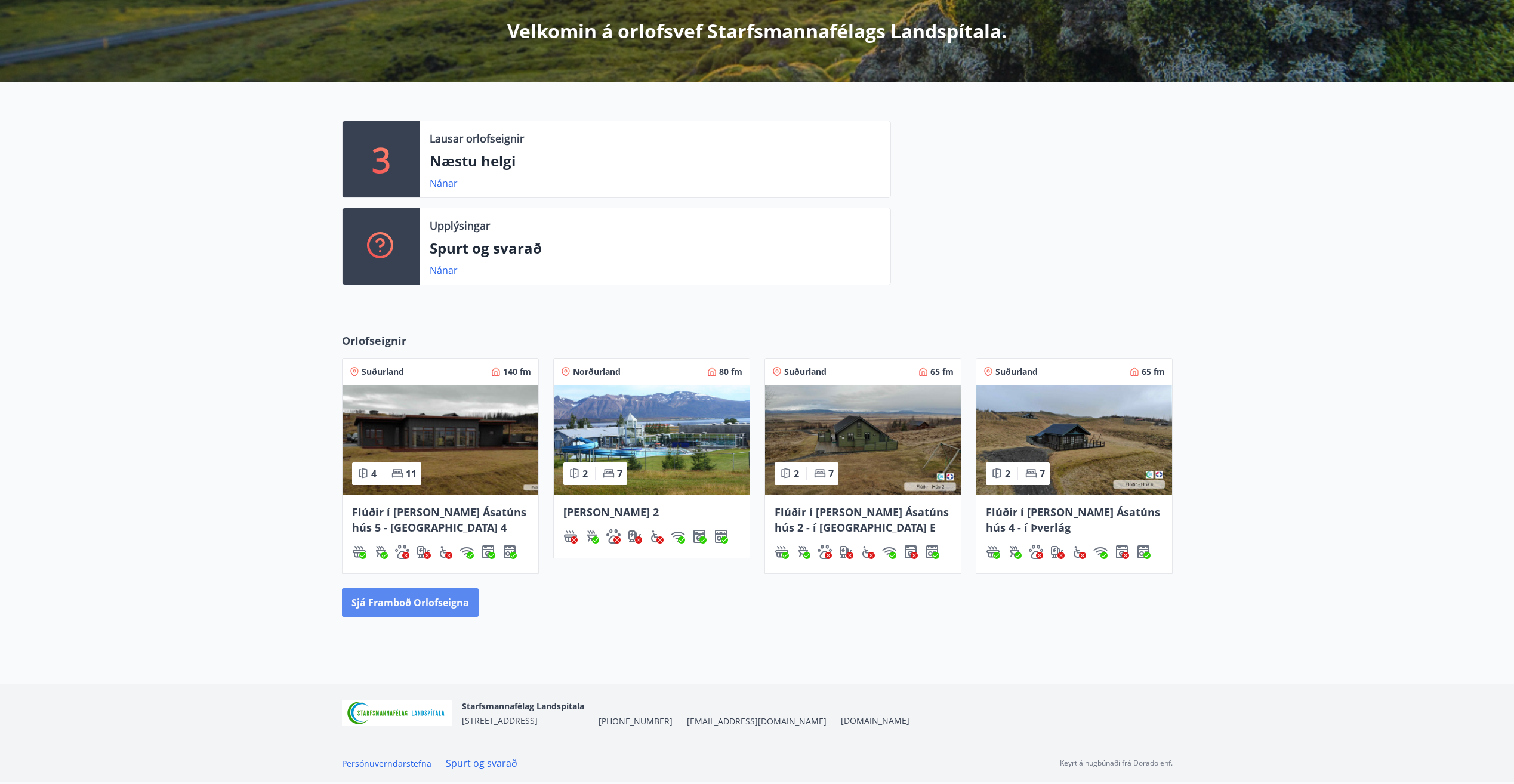
click at [402, 598] on button "Sjá framboð orlofseigna" at bounding box center [411, 602] width 137 height 28
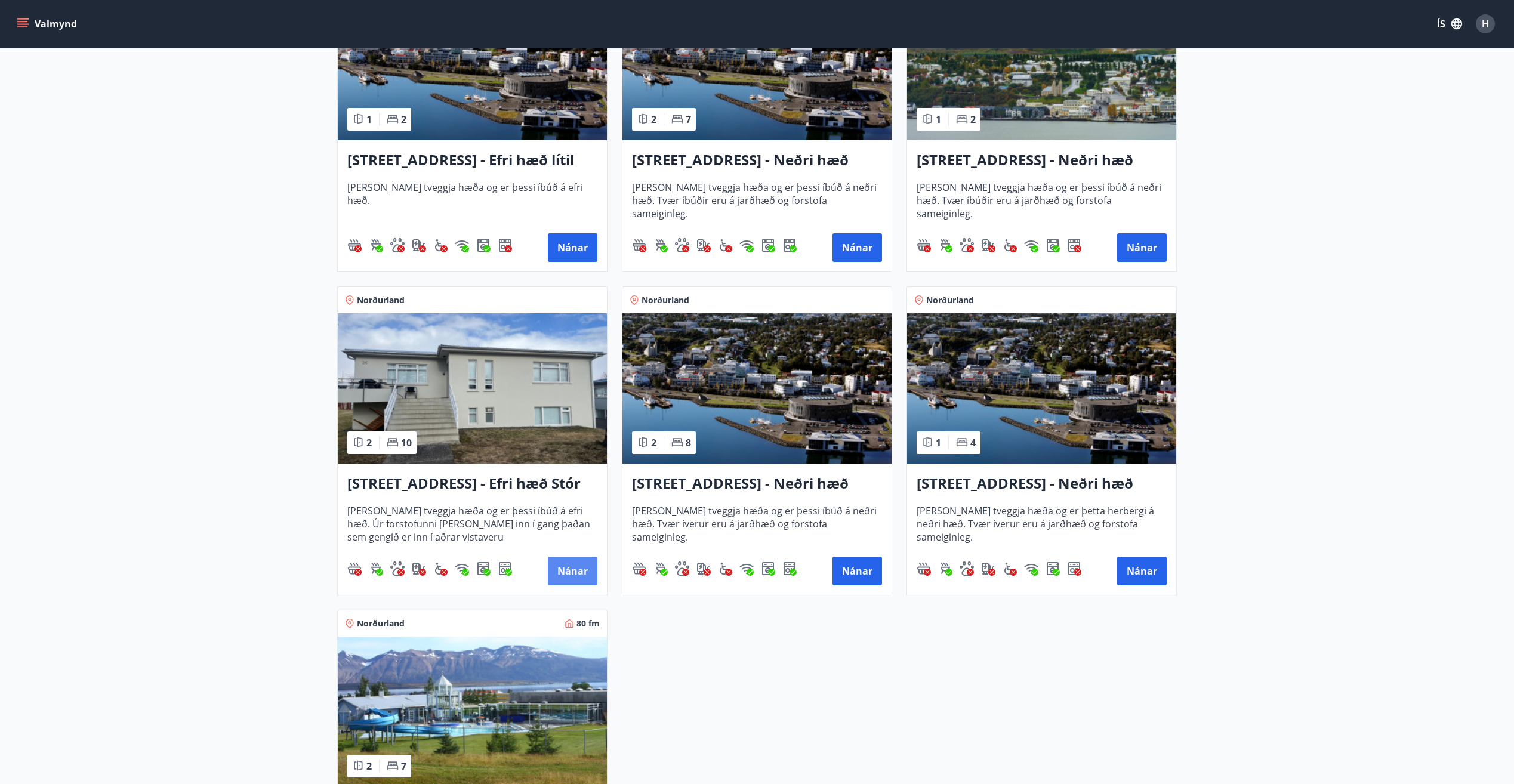
scroll to position [1313, 0]
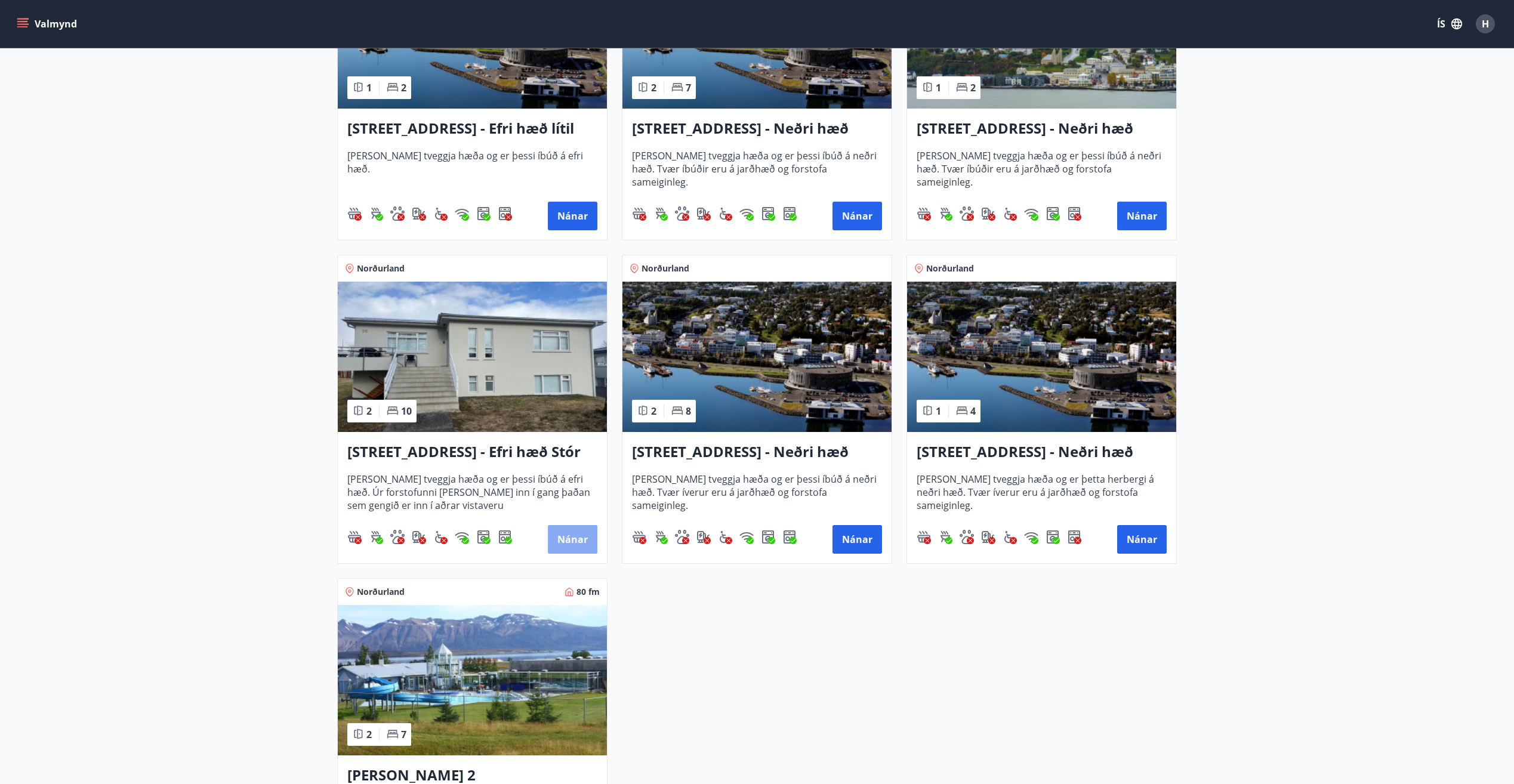
click at [571, 538] on button "Nánar" at bounding box center [573, 539] width 50 height 28
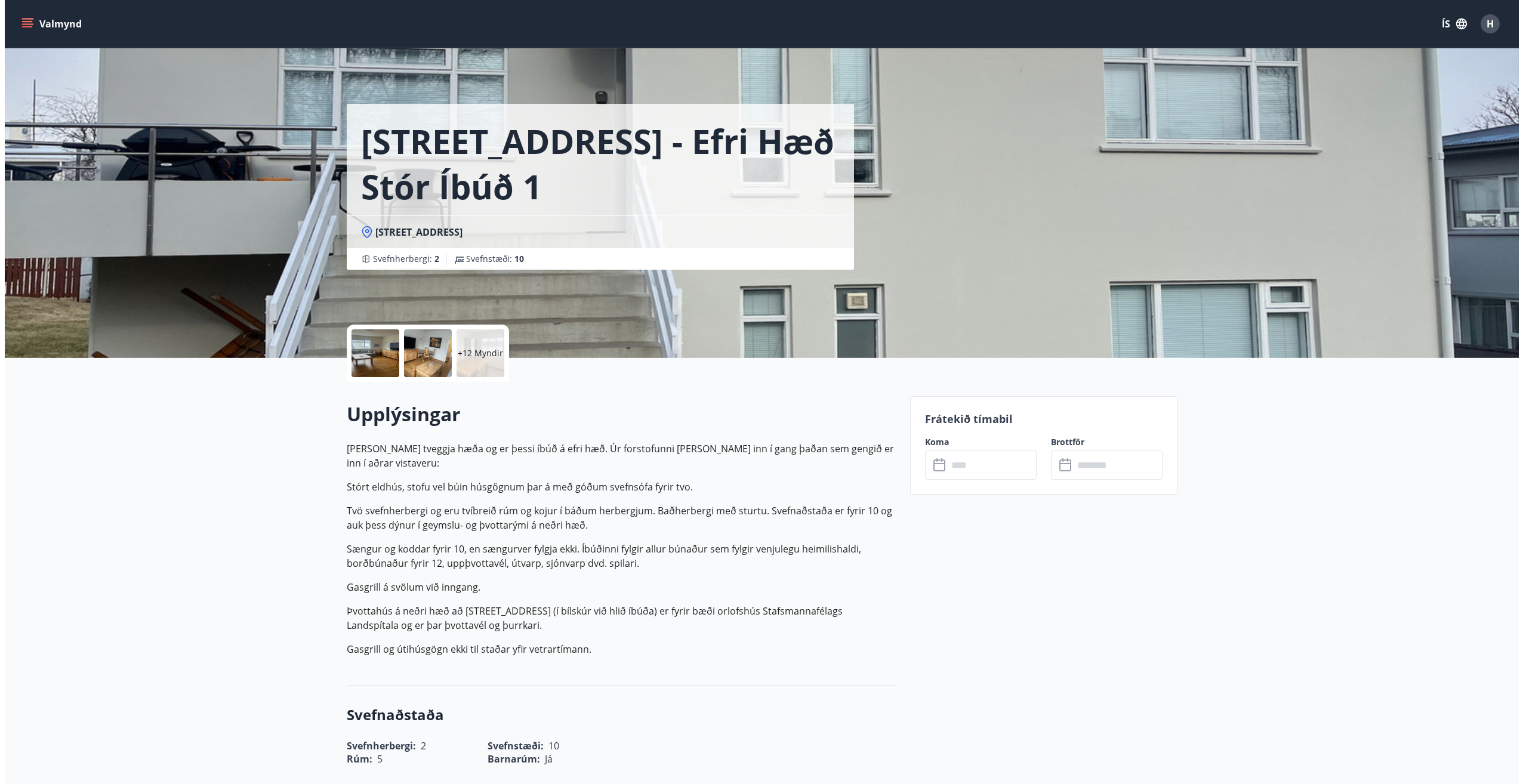
scroll to position [119, 0]
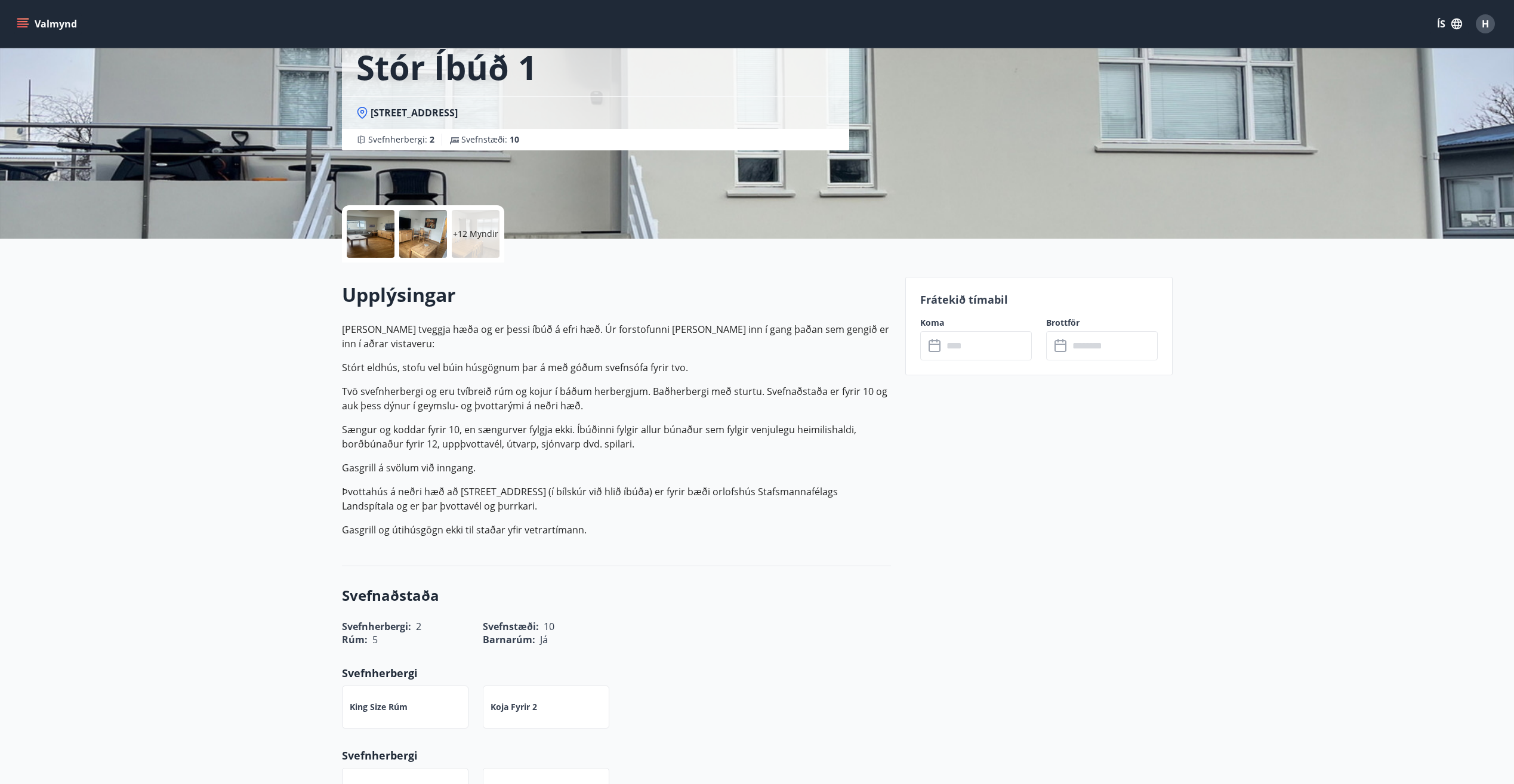
click at [468, 234] on p "+12 Myndir" at bounding box center [475, 234] width 45 height 12
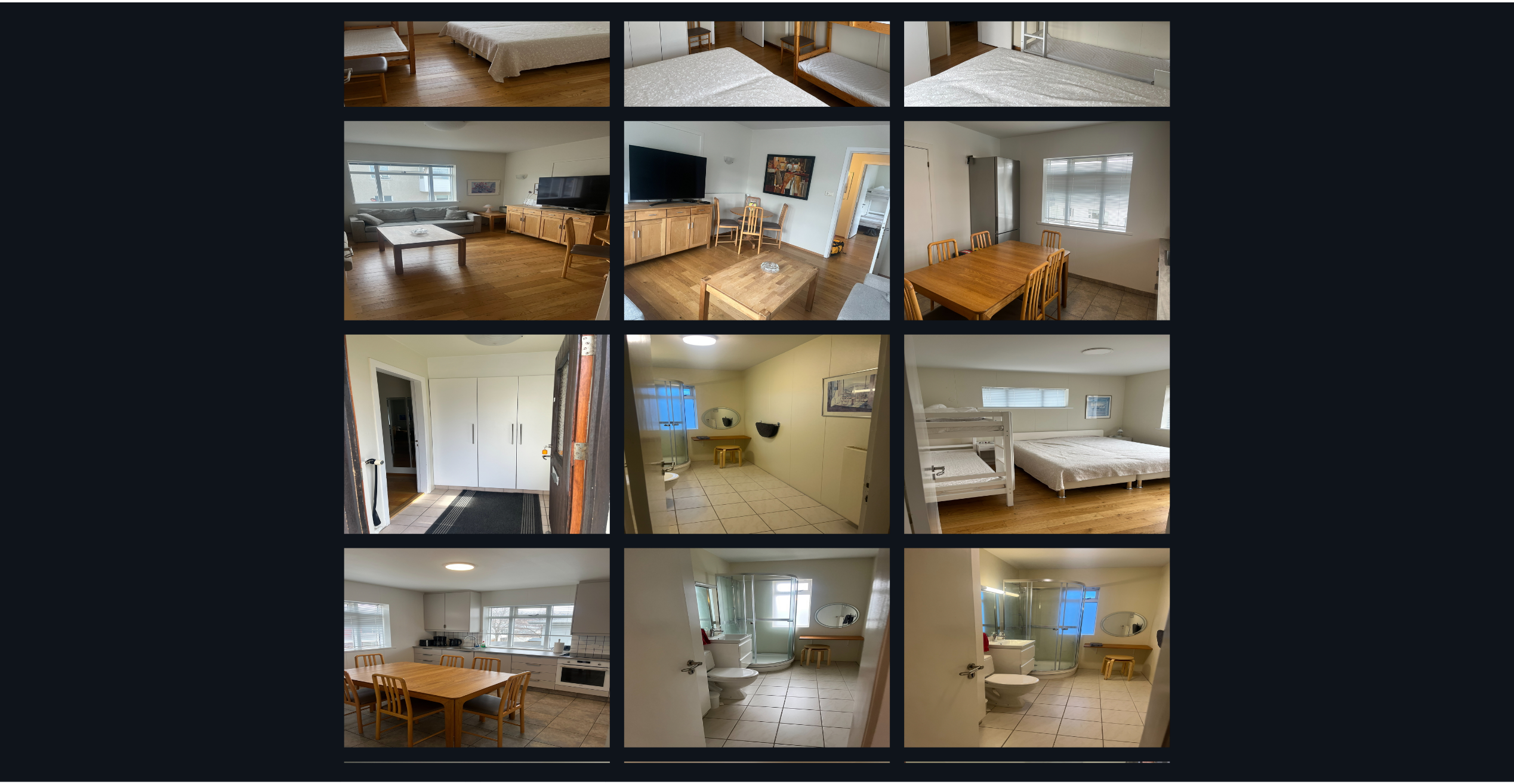
scroll to position [0, 0]
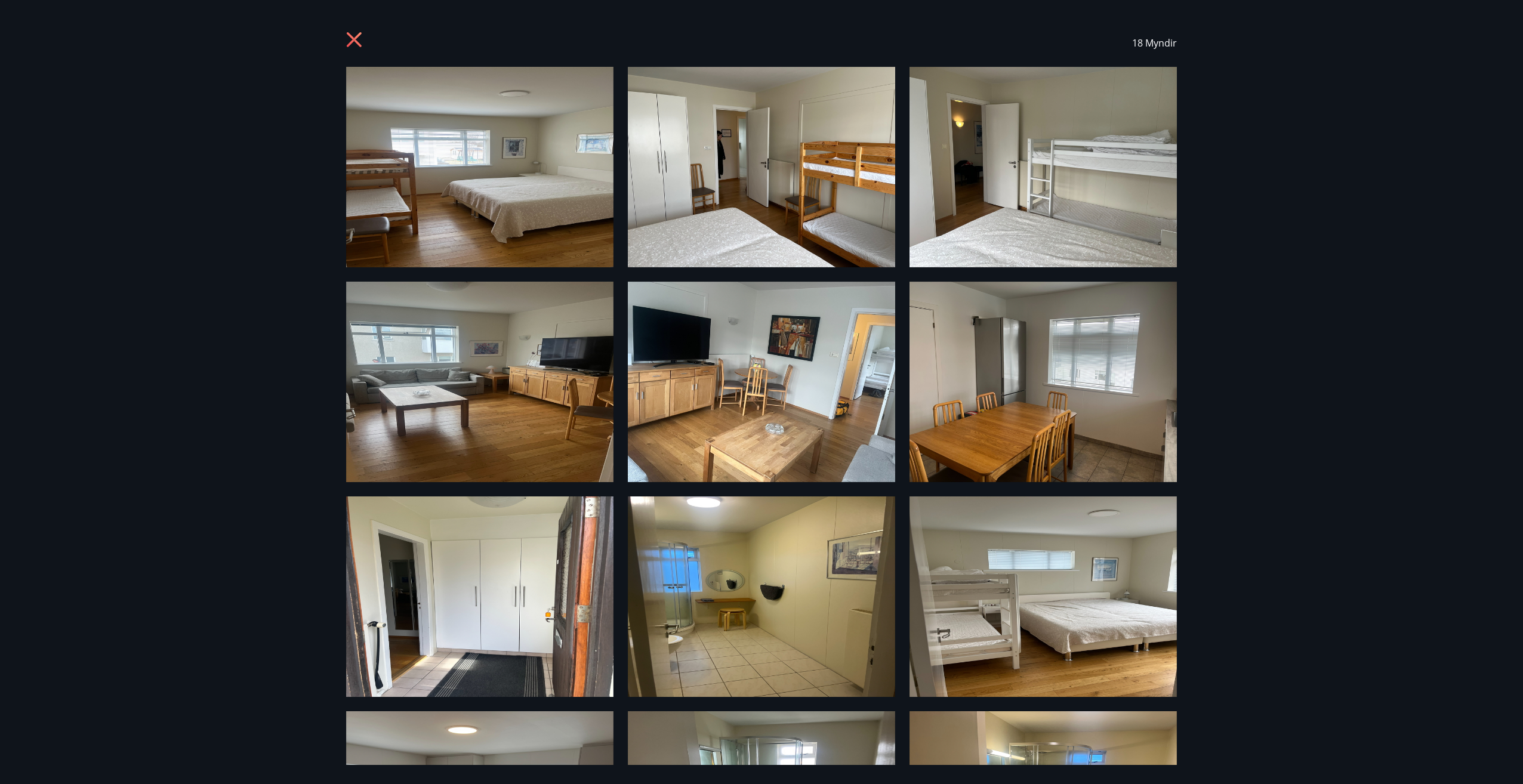
click at [352, 41] on icon at bounding box center [354, 39] width 15 height 15
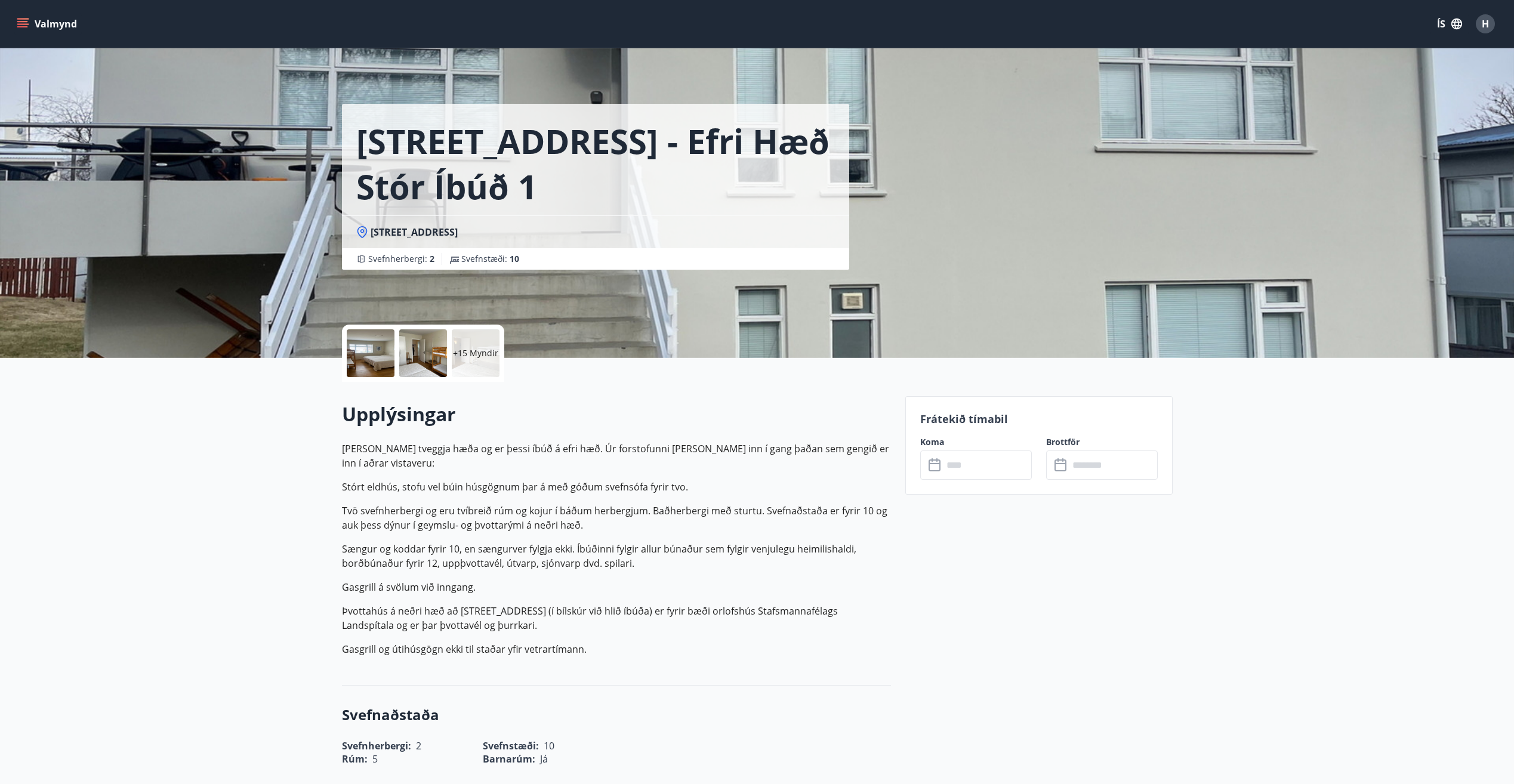
click at [932, 461] on icon at bounding box center [936, 466] width 15 height 15
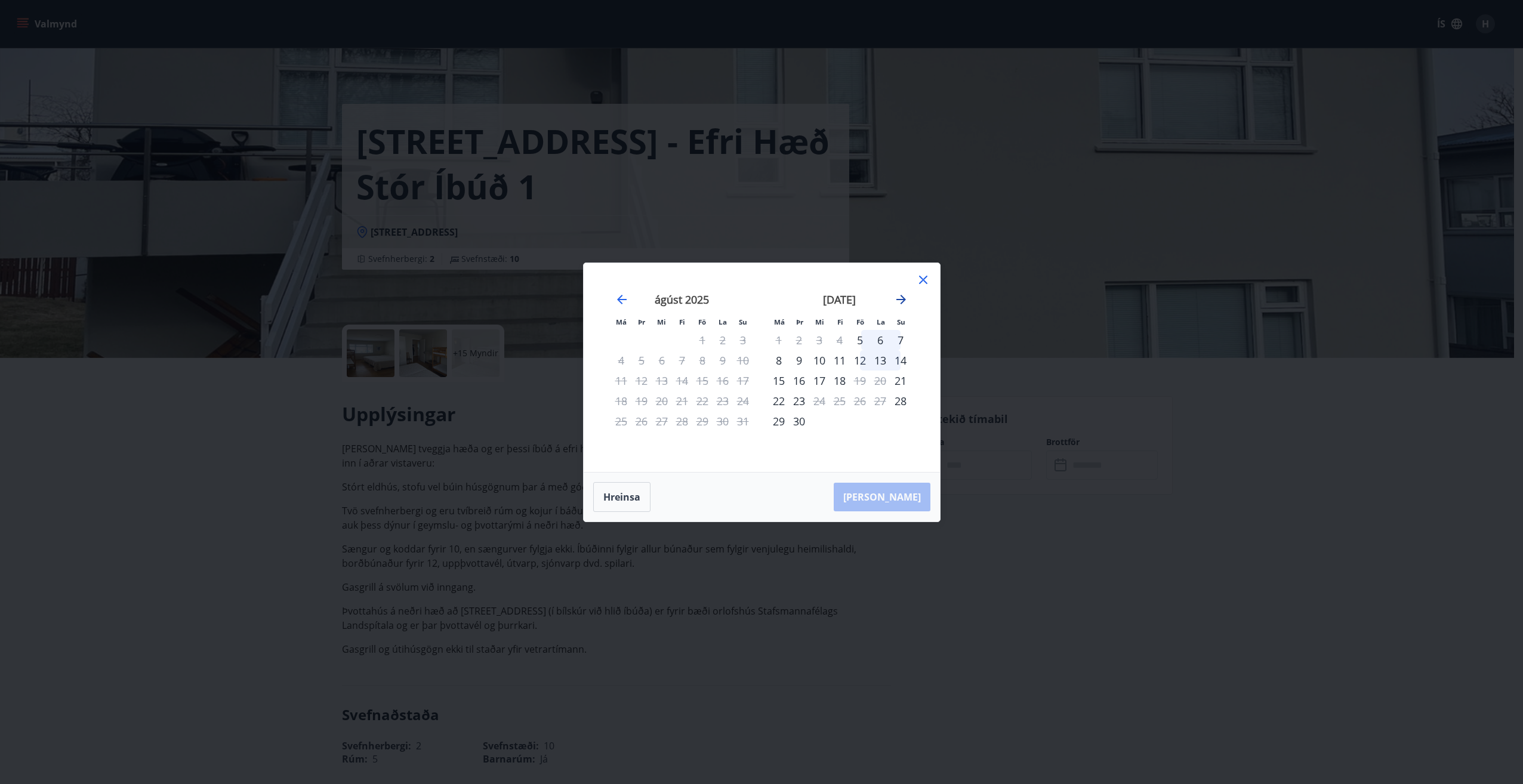
click at [900, 292] on icon "Move forward to switch to the next month." at bounding box center [901, 300] width 15 height 15
click at [839, 360] on div "11" at bounding box center [840, 360] width 21 height 21
click at [619, 499] on button "Hreinsa" at bounding box center [621, 496] width 58 height 30
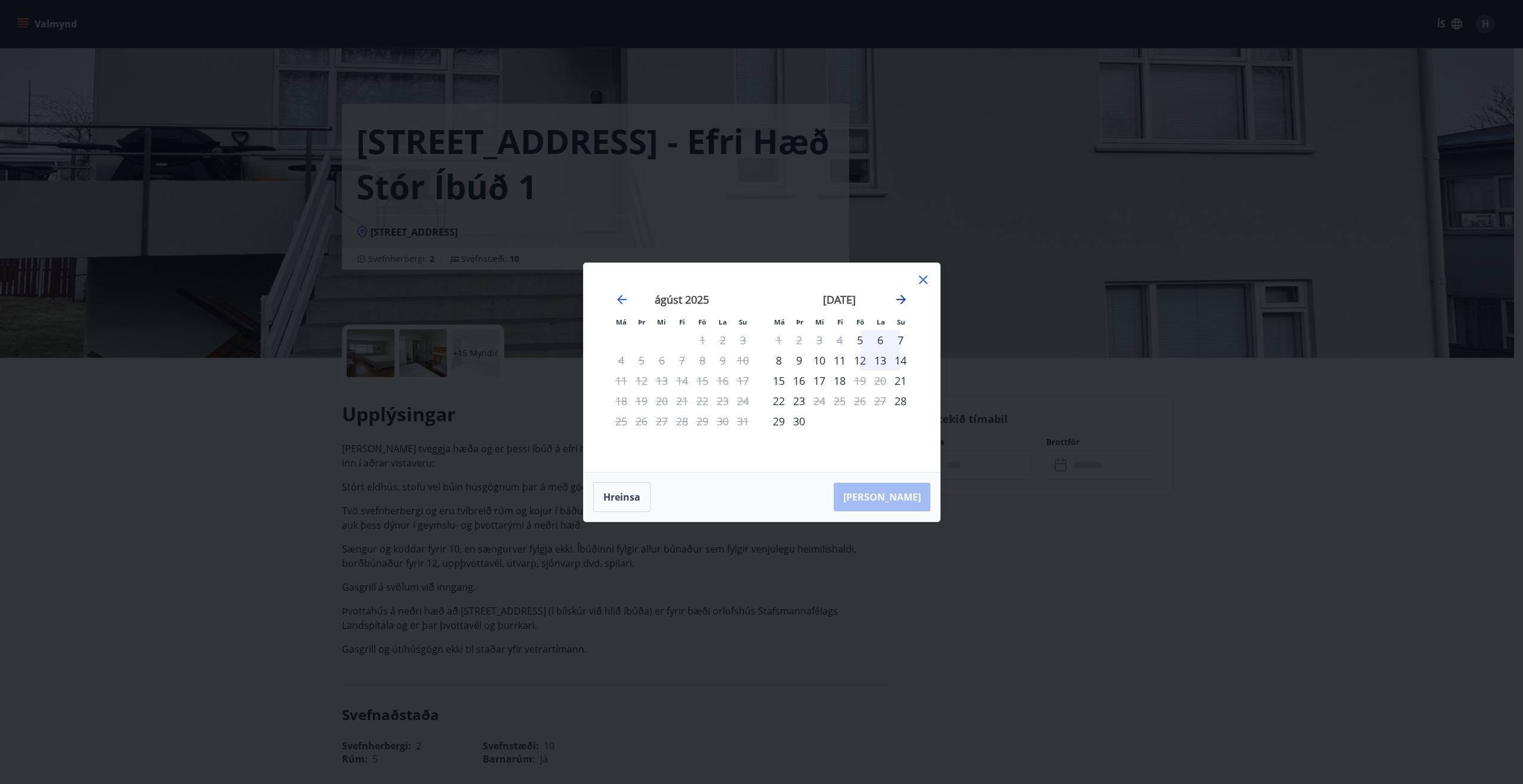
click at [903, 298] on icon "Move forward to switch to the next month." at bounding box center [901, 300] width 15 height 15
click at [839, 359] on div "11" at bounding box center [840, 360] width 21 height 21
click at [904, 356] on div "14" at bounding box center [900, 360] width 21 height 21
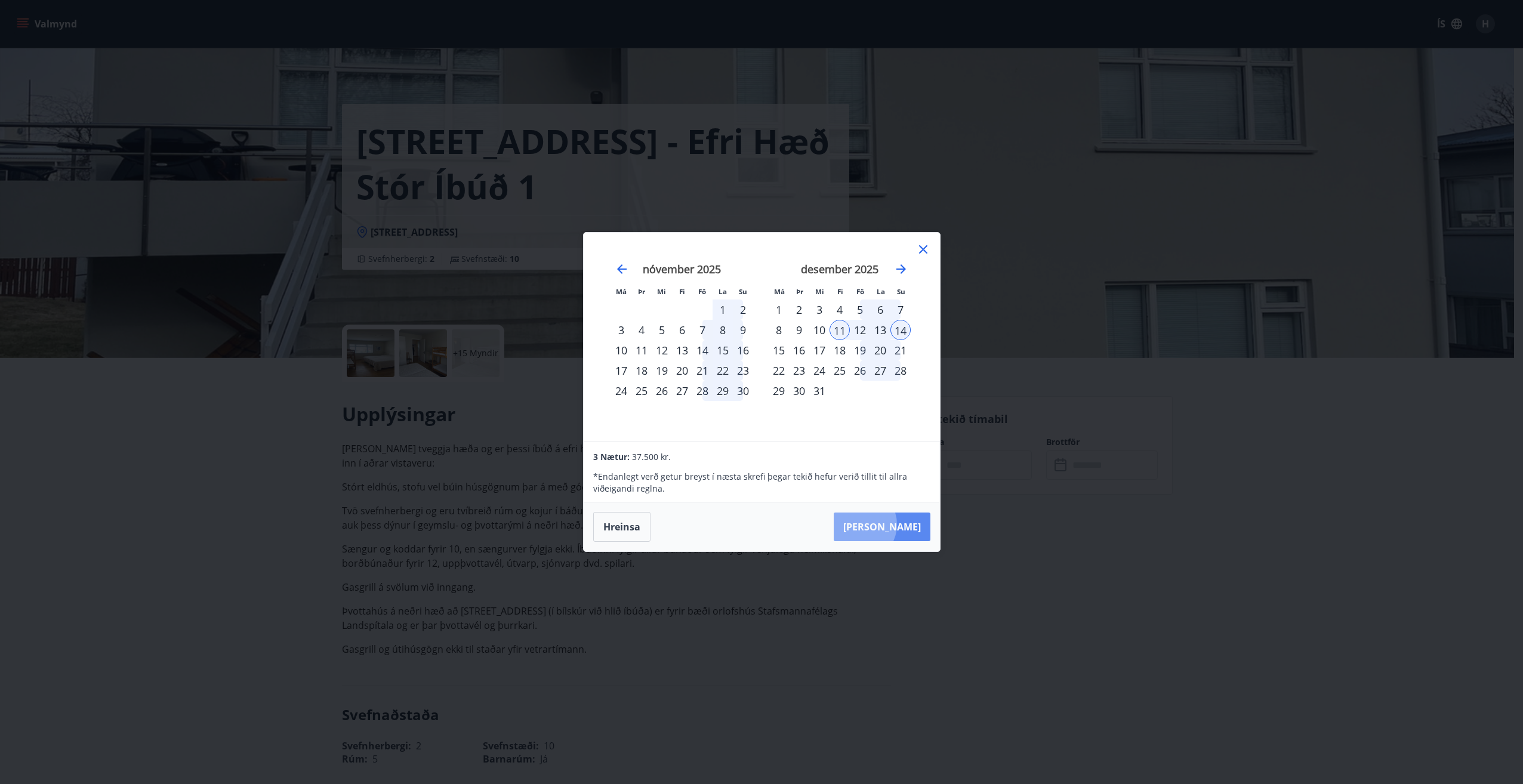
click at [896, 524] on button "[PERSON_NAME]" at bounding box center [882, 526] width 97 height 28
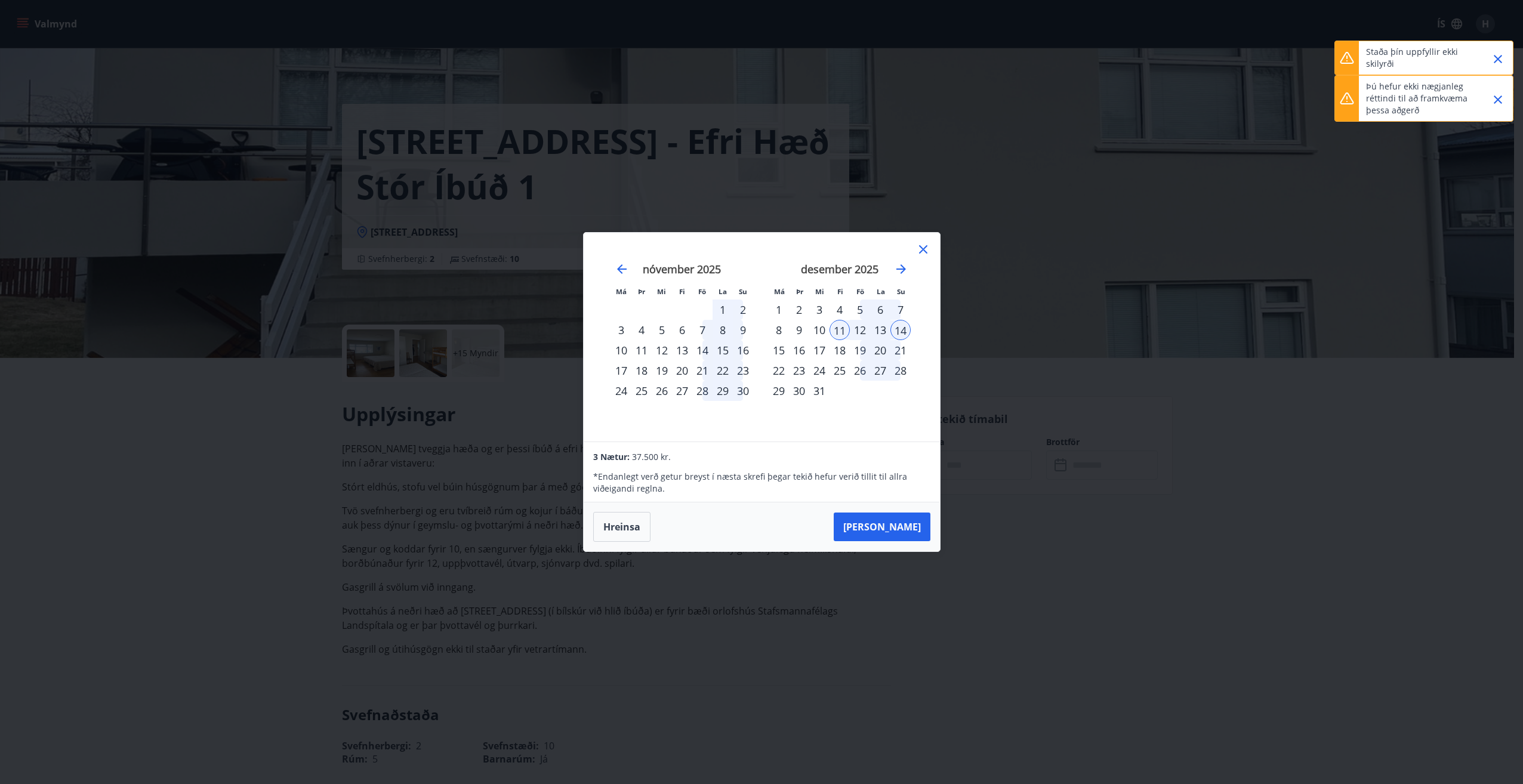
click at [1499, 98] on icon "Close" at bounding box center [1498, 100] width 8 height 8
click at [1500, 59] on icon "Close" at bounding box center [1498, 59] width 15 height 15
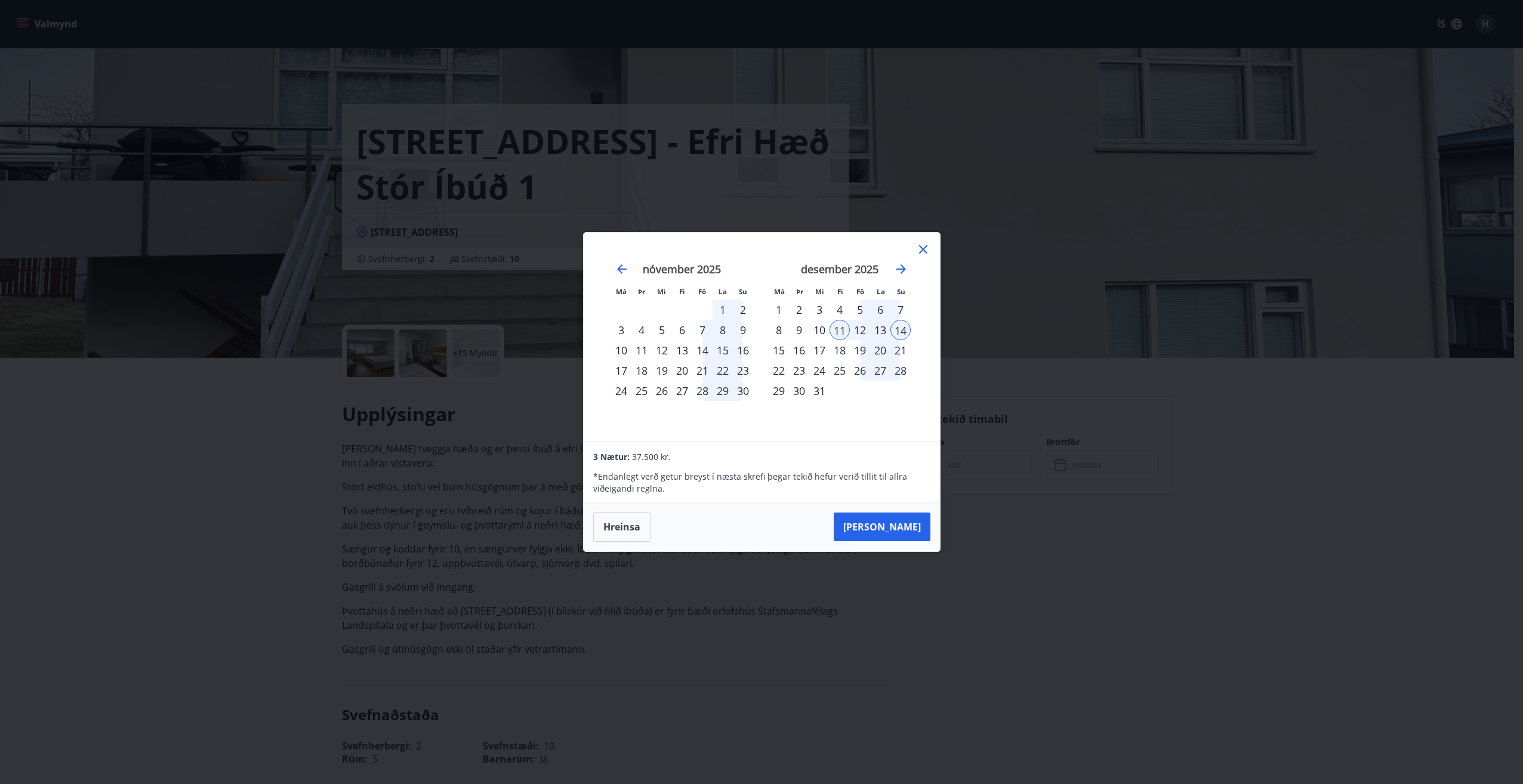
click at [920, 249] on icon at bounding box center [923, 249] width 15 height 15
